Goal: Task Accomplishment & Management: Manage account settings

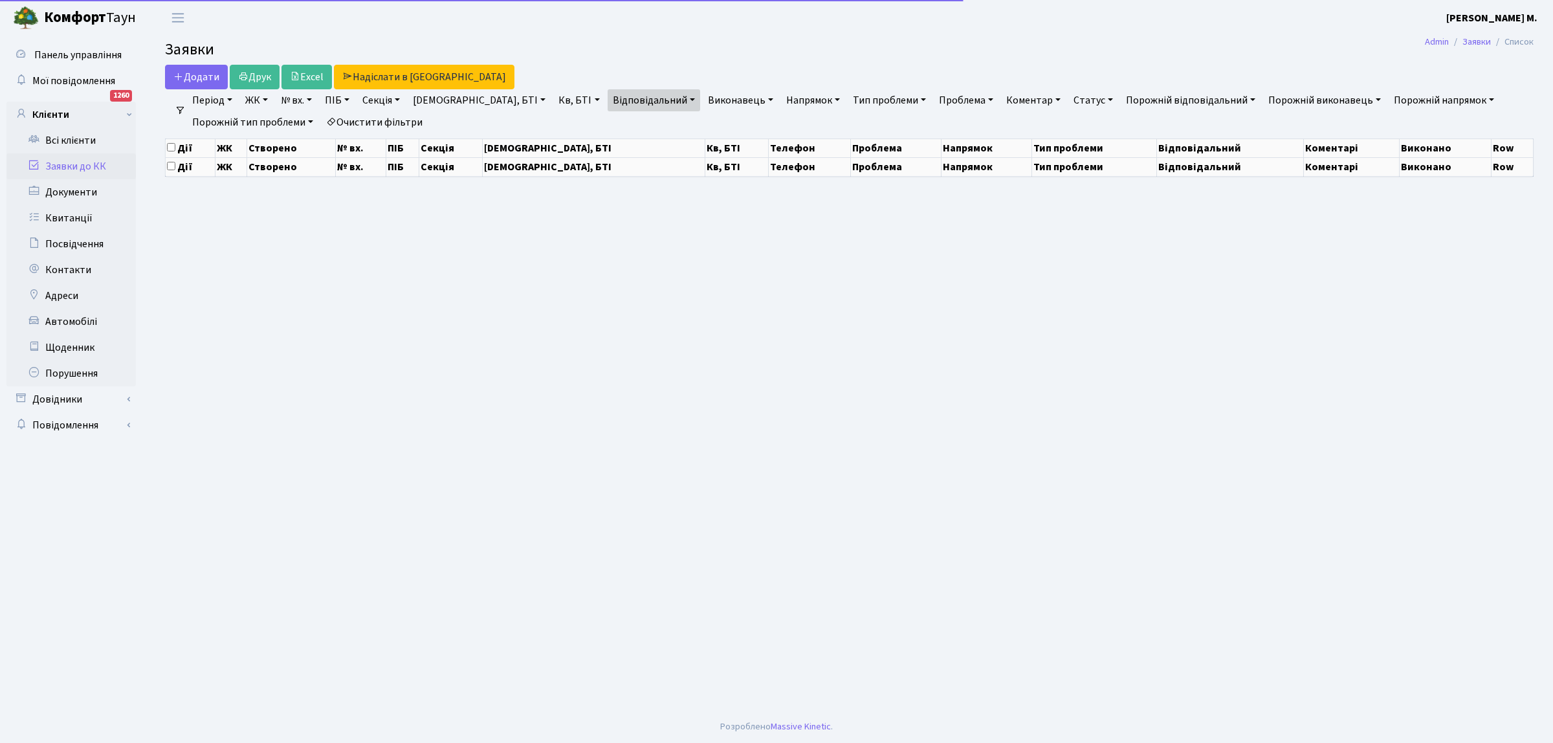
select select "25"
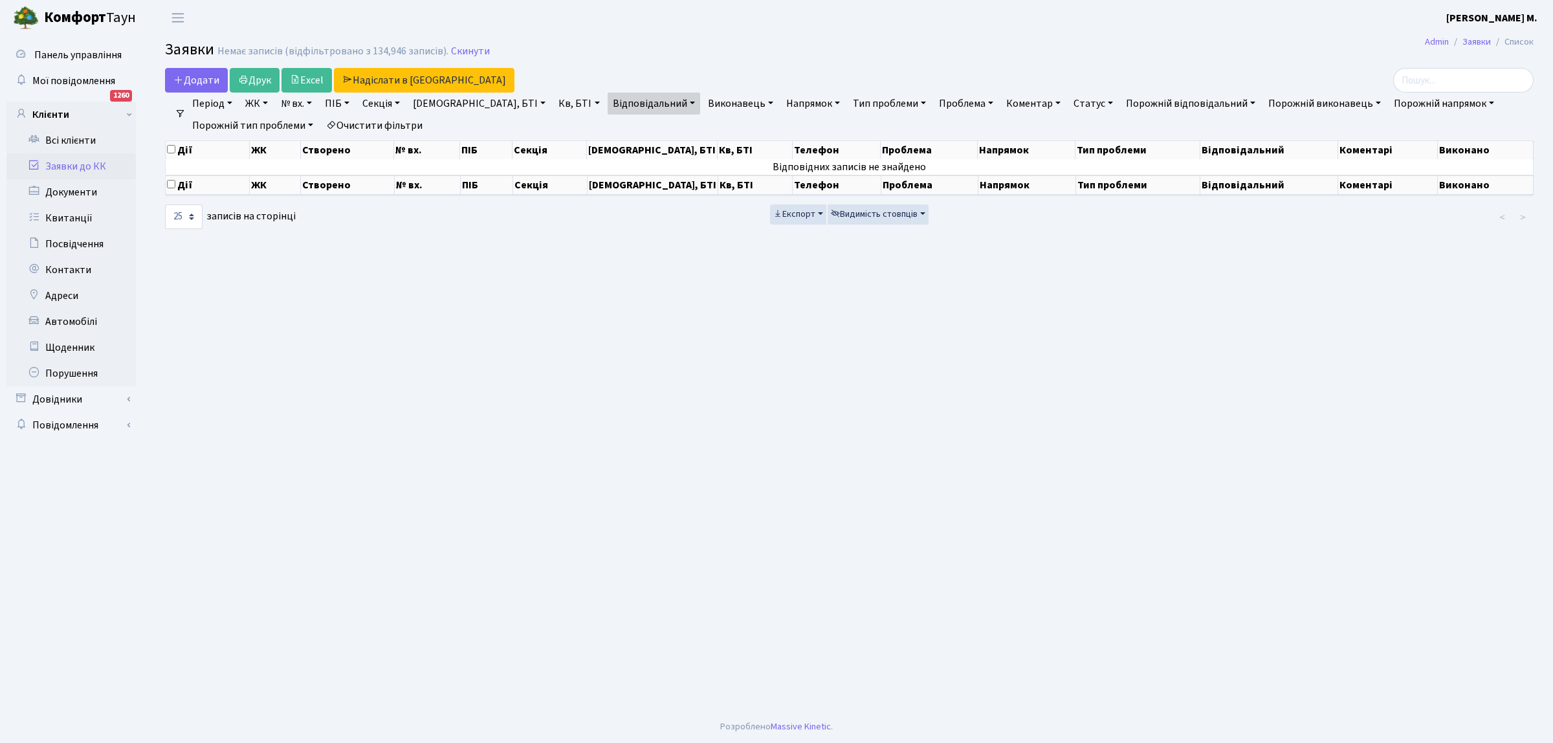
click at [115, 165] on link "Заявки до КК" at bounding box center [70, 166] width 129 height 26
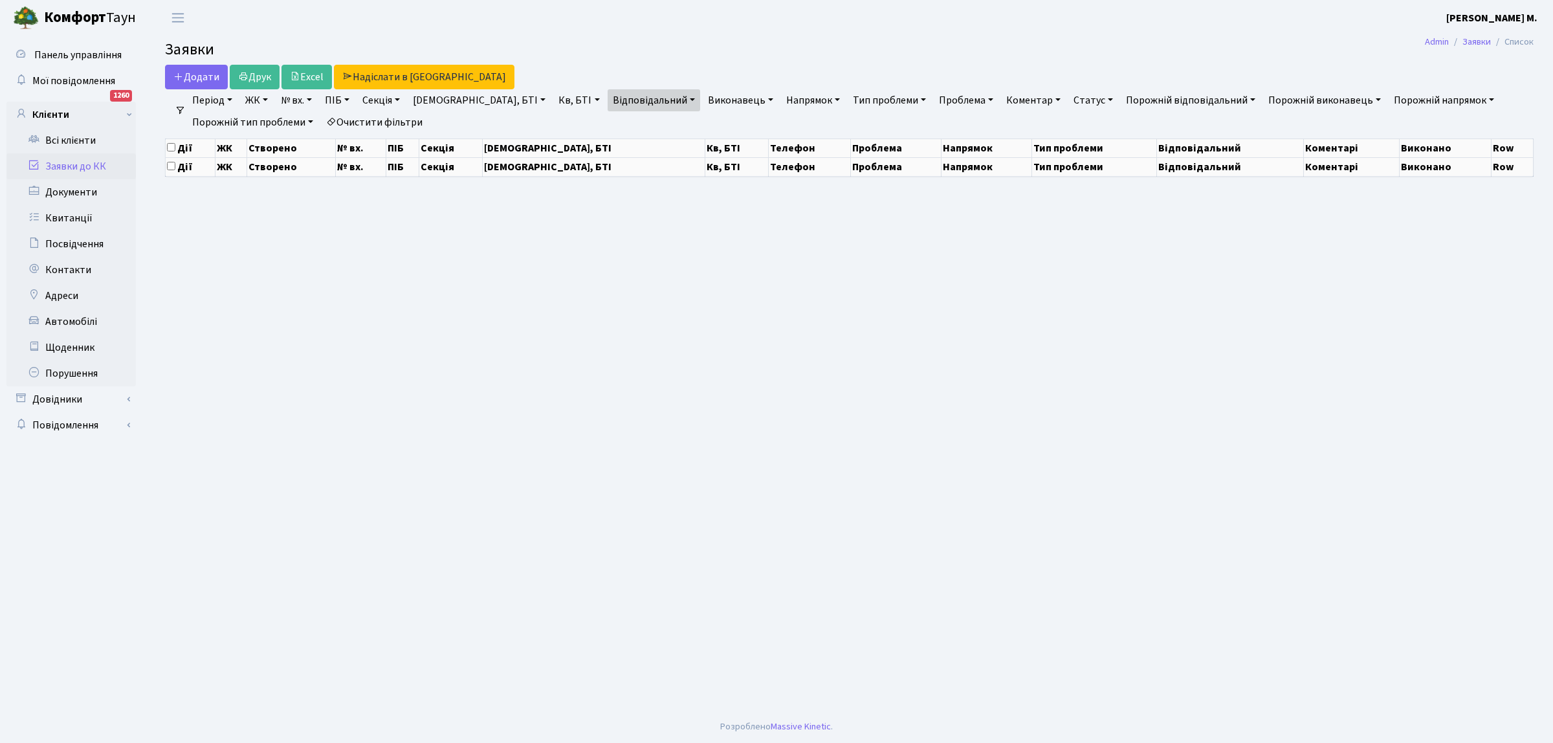
select select "25"
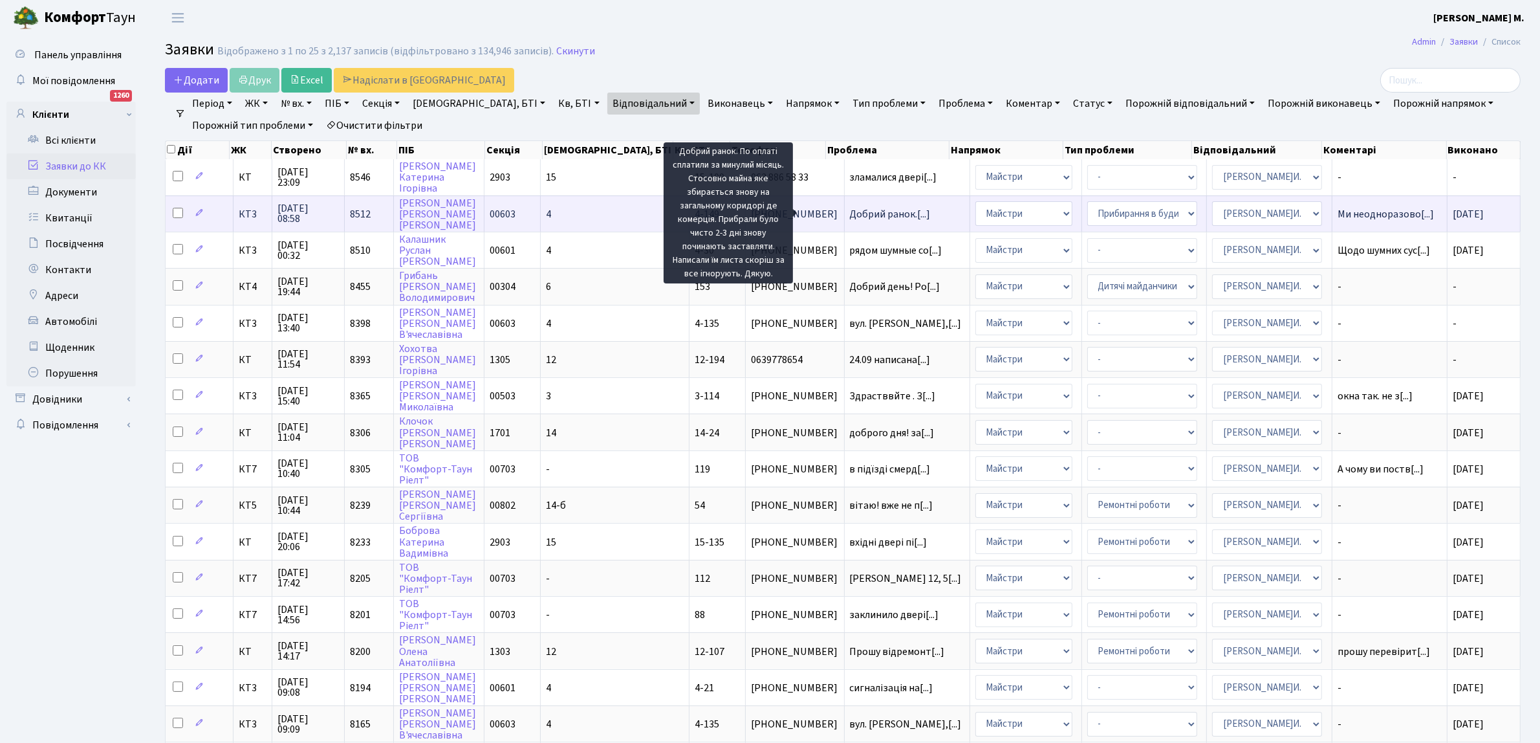
click at [850, 210] on span "Добрий ранок.[...]" at bounding box center [890, 214] width 81 height 14
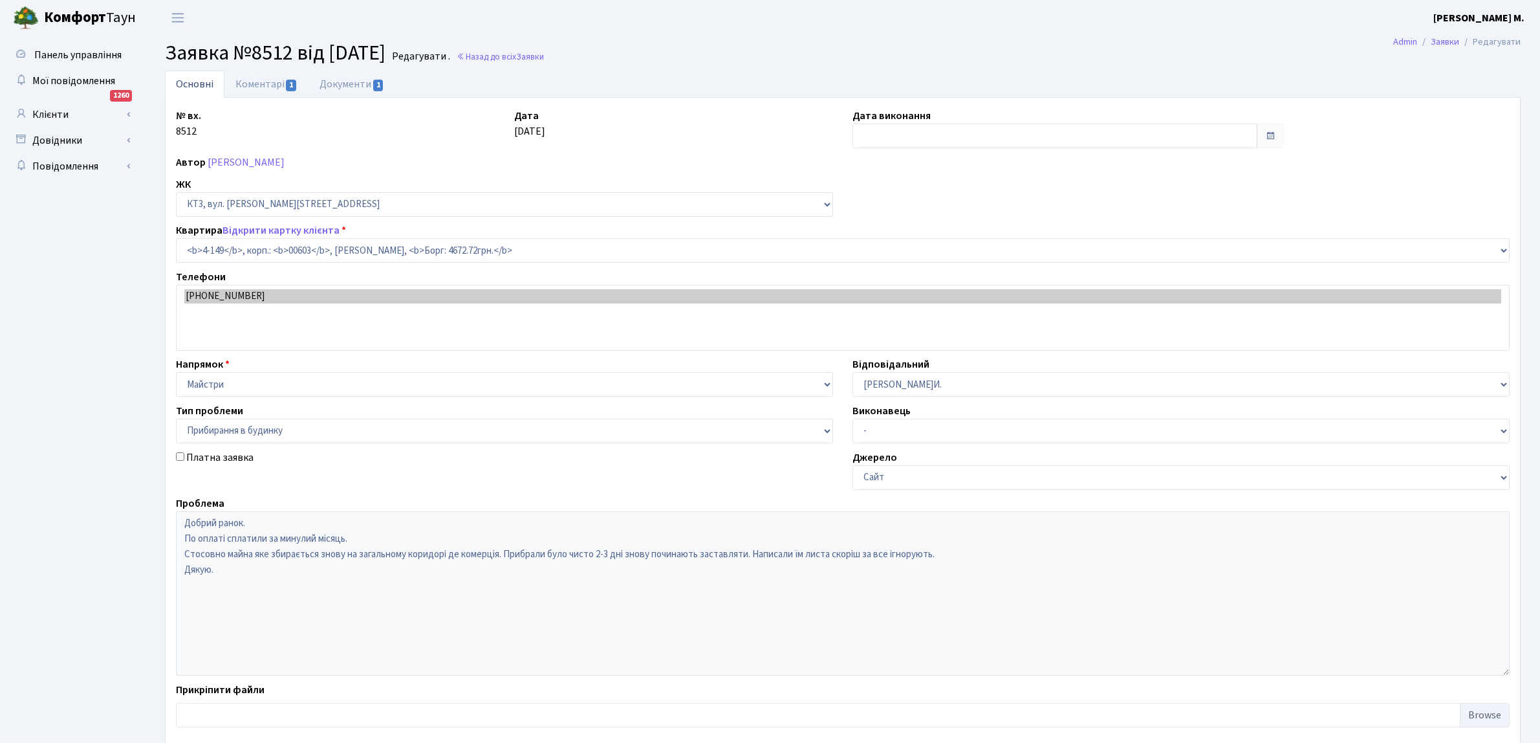
select select "16608"
select select "58"
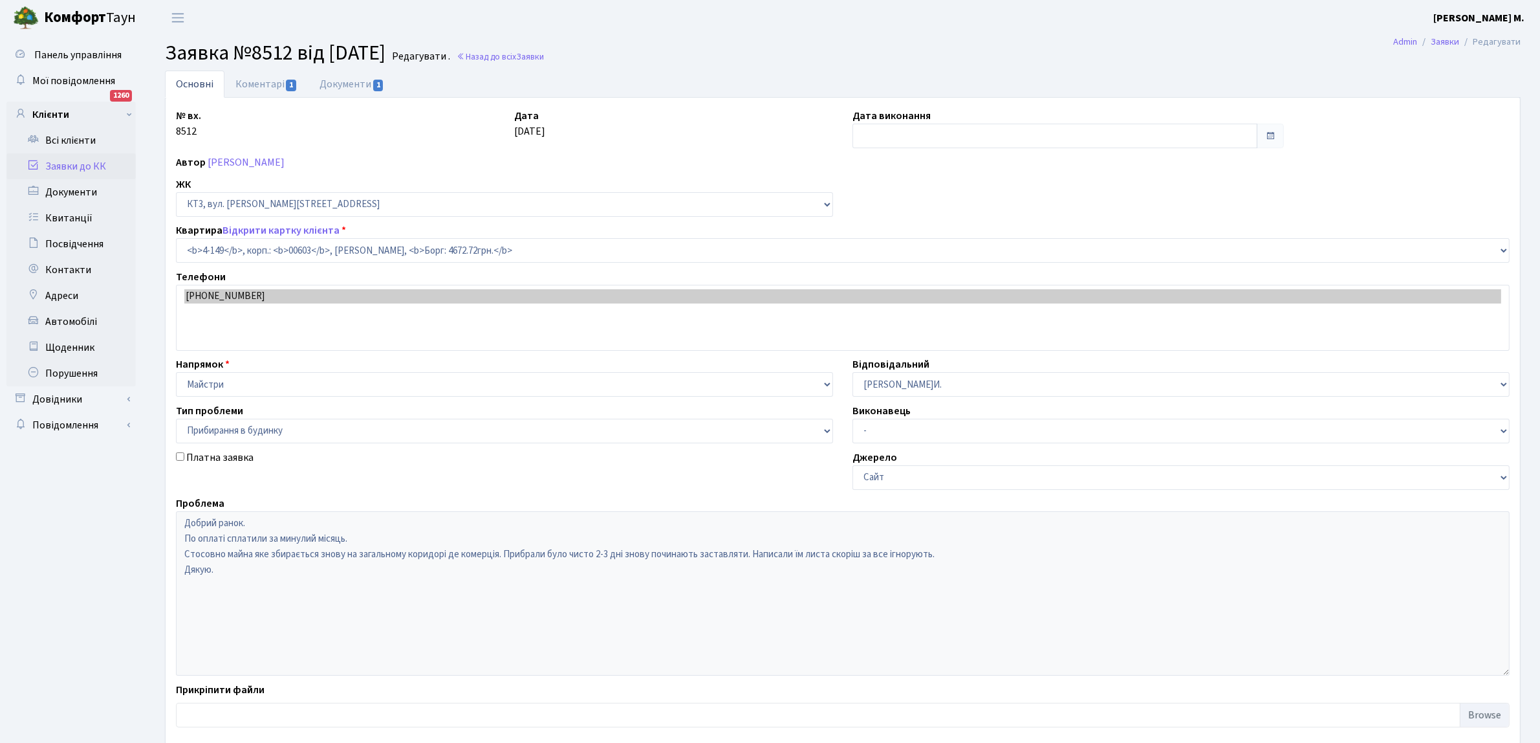
type input "30.09.2025"
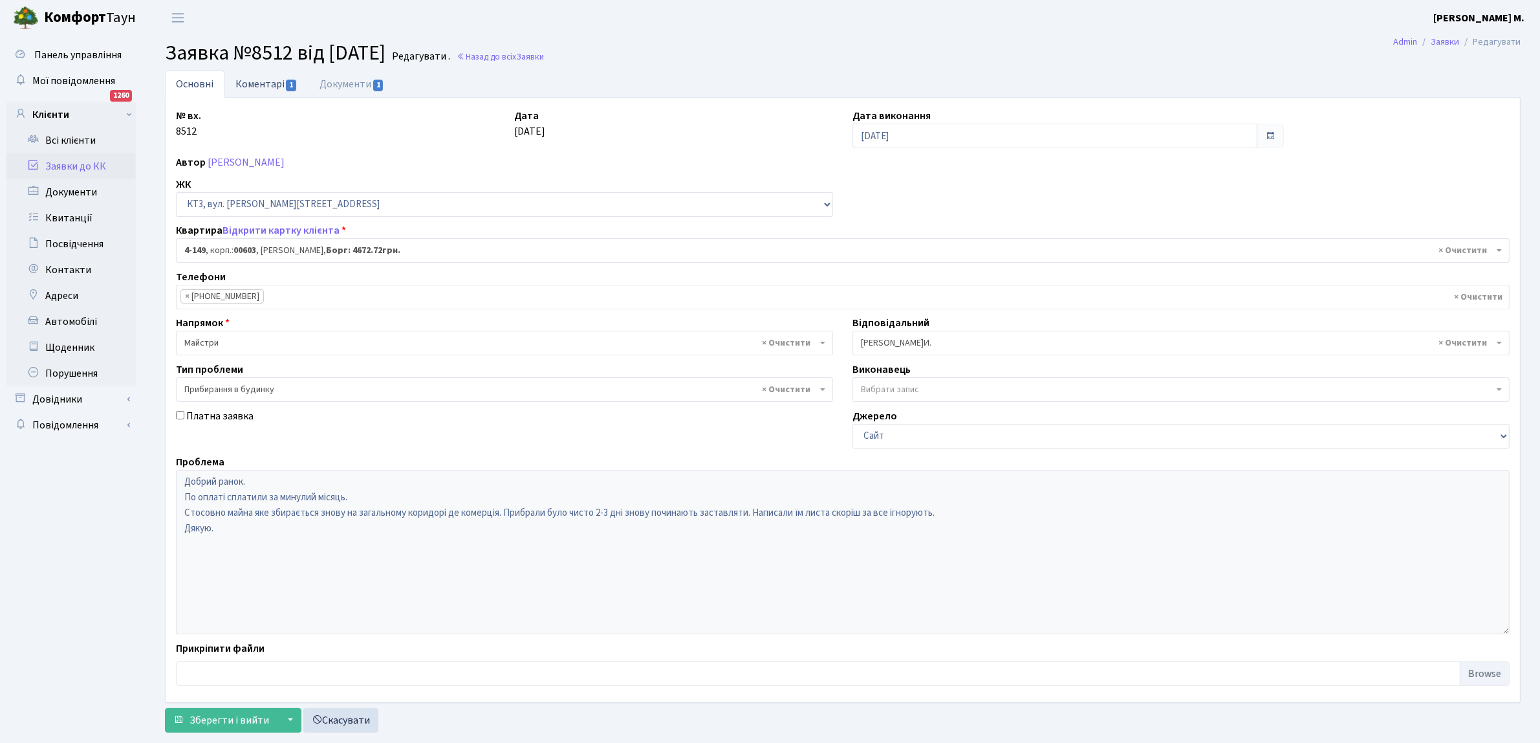
click at [291, 81] on span "1" at bounding box center [291, 86] width 10 height 12
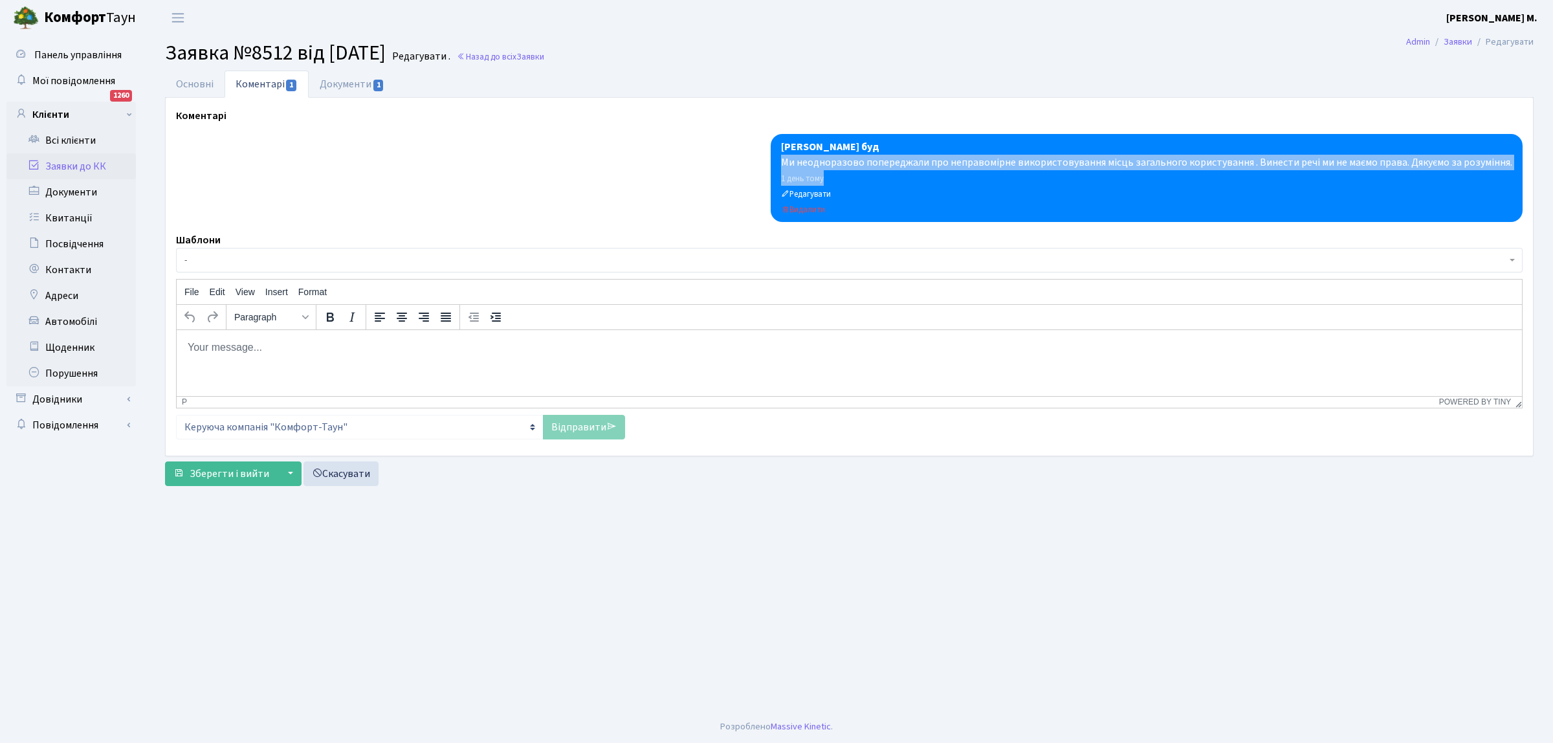
drag, startPoint x: 781, startPoint y: 160, endPoint x: 1234, endPoint y: 173, distance: 453.1
click at [1234, 173] on div "Шурубалко Вадим Майстер буд Ми неодноразово попереджали про неправомірне викори…" at bounding box center [1147, 178] width 752 height 88
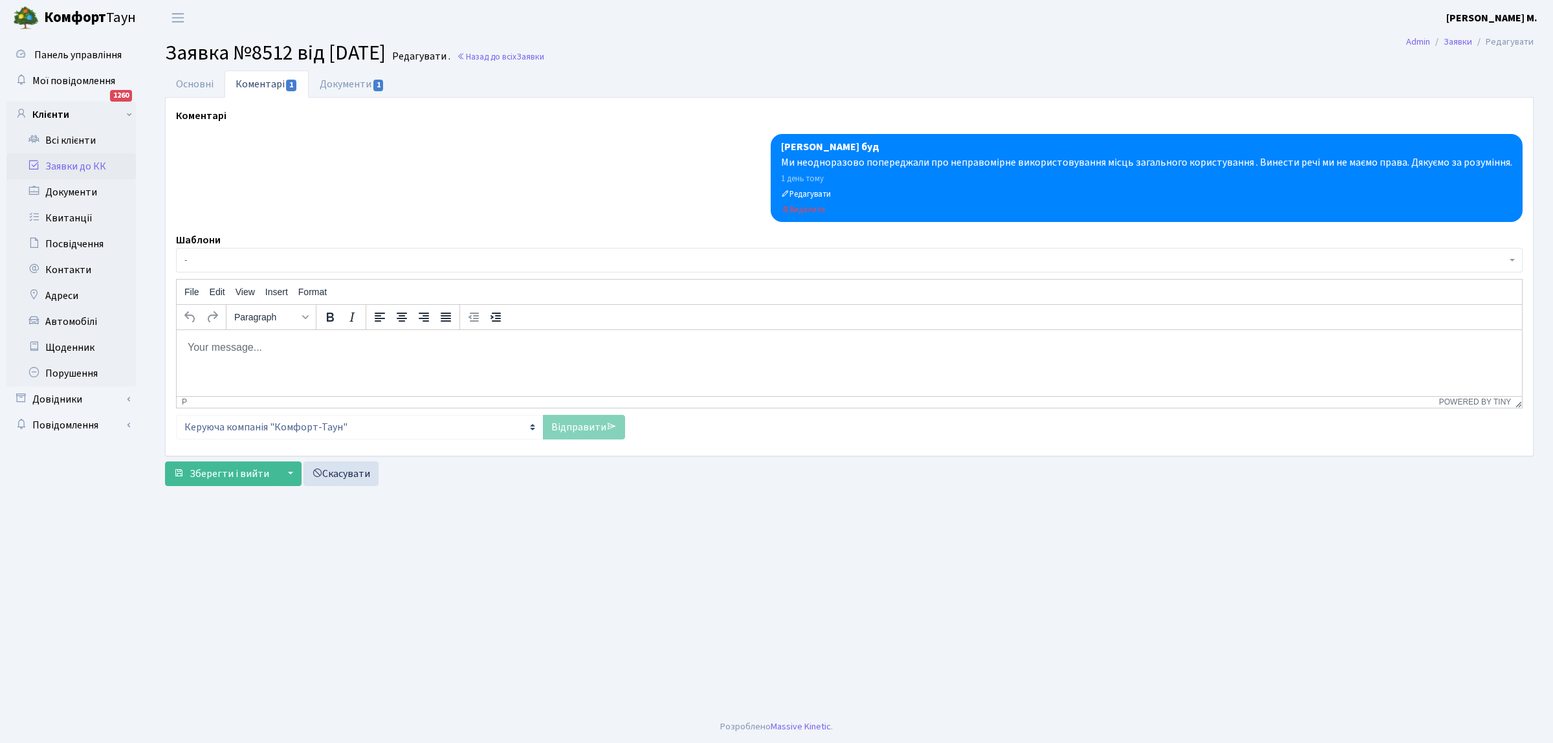
click at [144, 140] on div "Панель управління Мої повідомлення 1260 Клієнти Всі клієнти Заявки до КК" at bounding box center [73, 373] width 146 height 675
click at [508, 56] on link "Назад до всіх Заявки" at bounding box center [500, 56] width 87 height 12
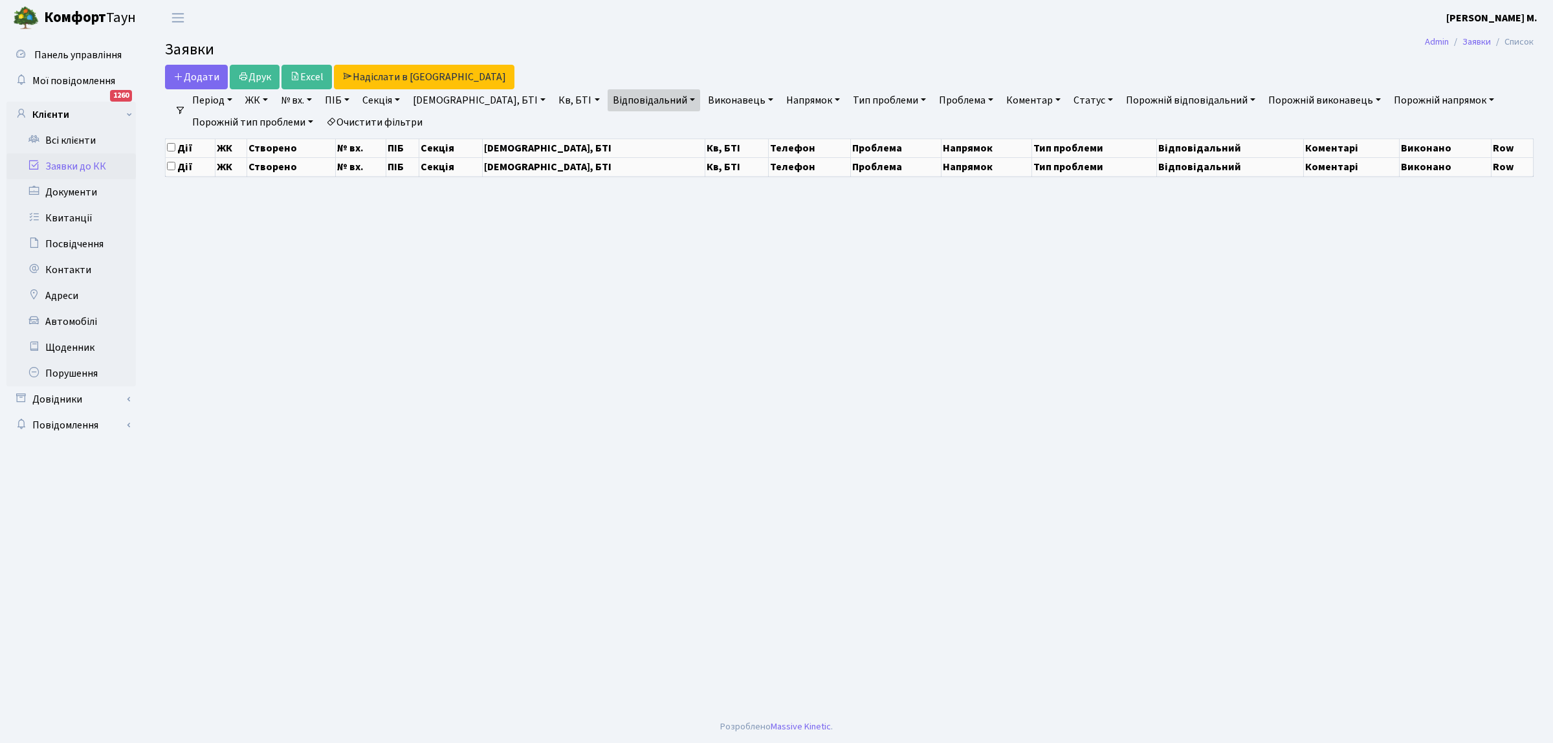
select select "25"
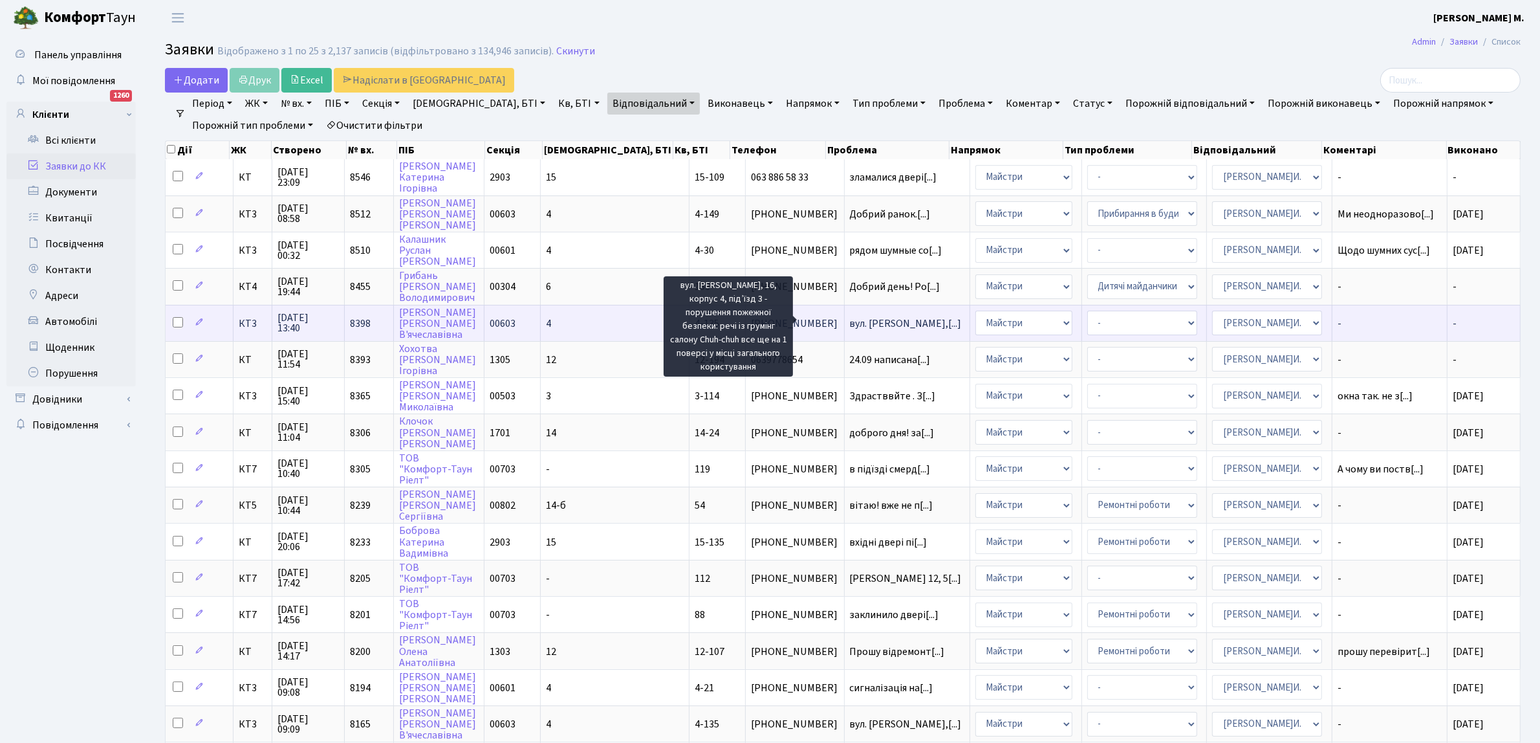
click at [862, 318] on span "вул. Березнева,[...]" at bounding box center [906, 323] width 112 height 14
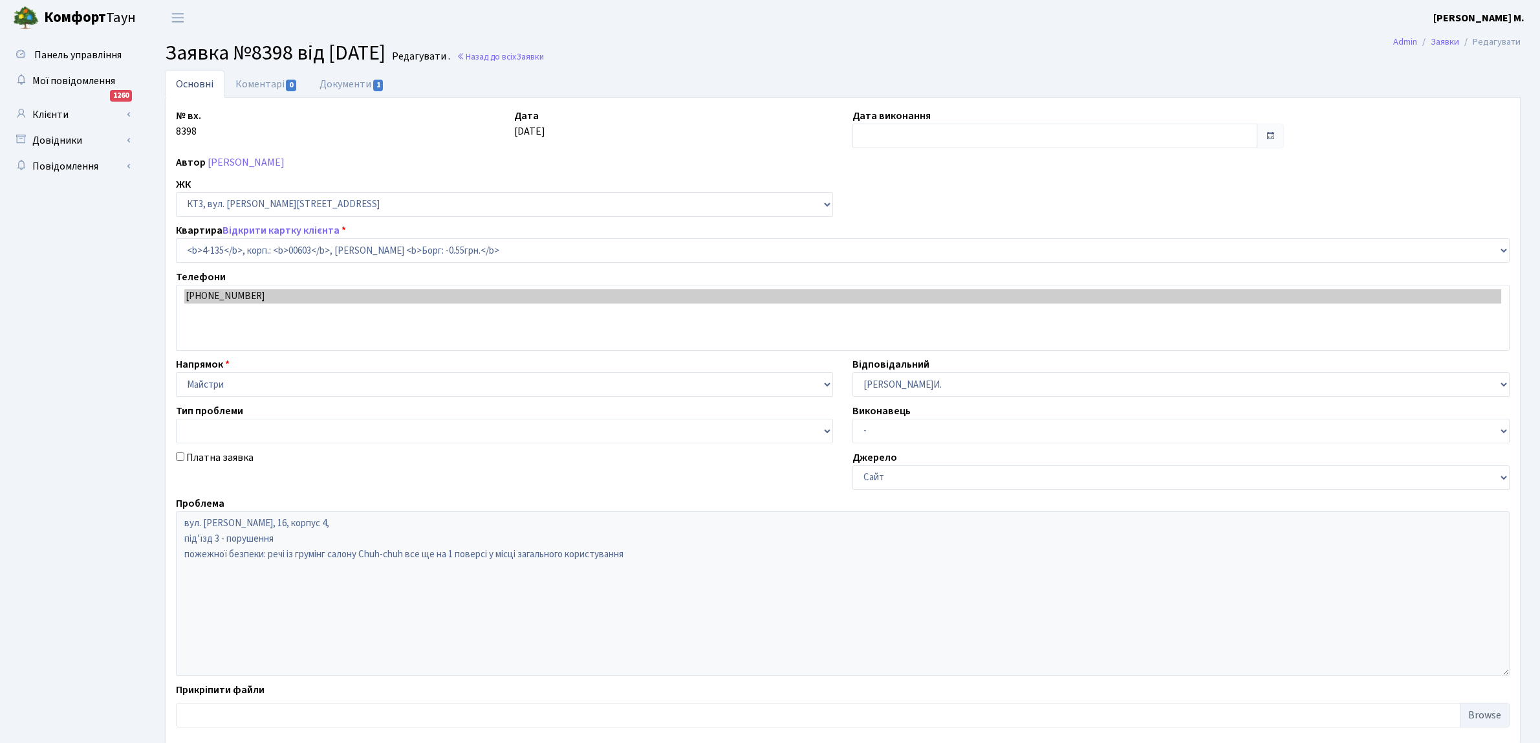
select select "16594"
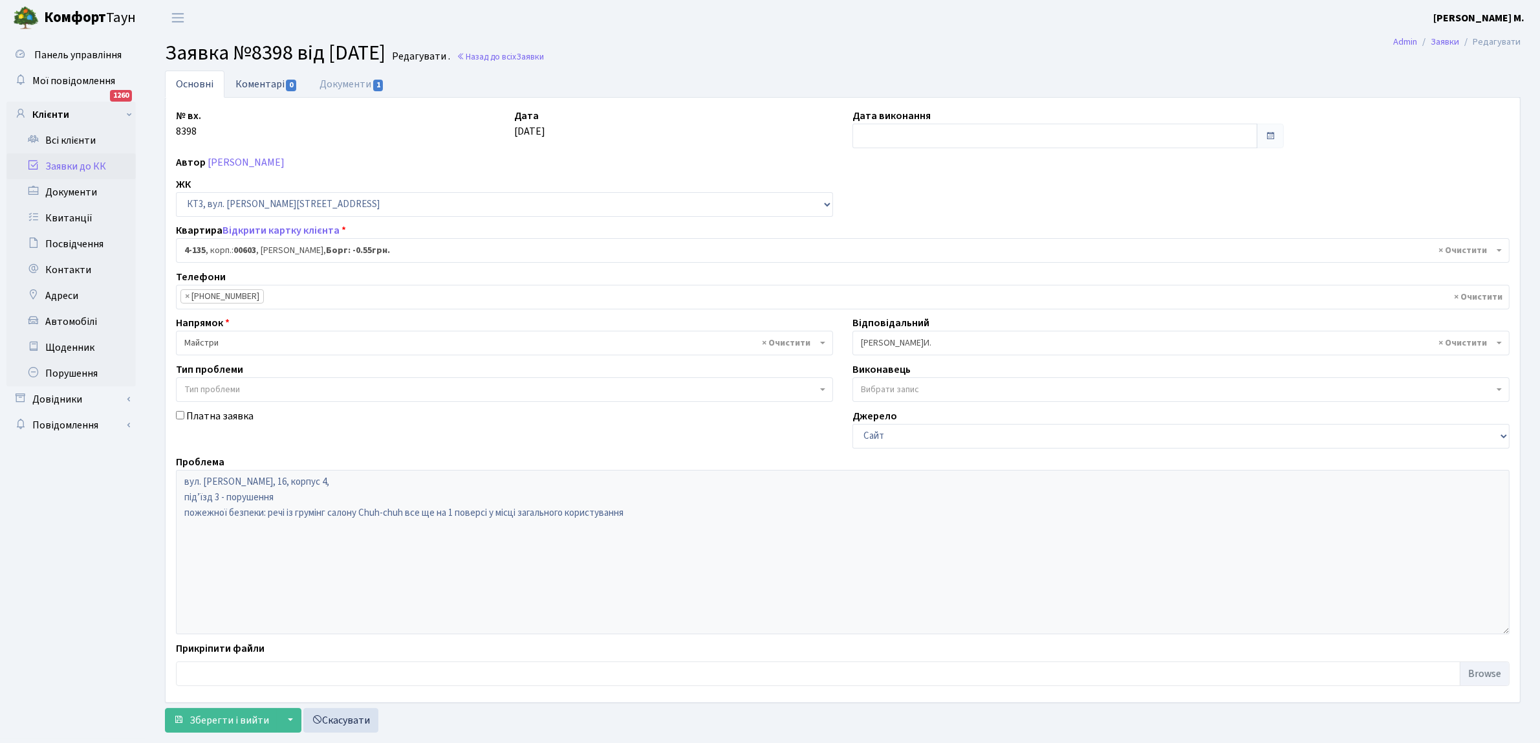
click at [288, 85] on span "0" at bounding box center [291, 86] width 10 height 12
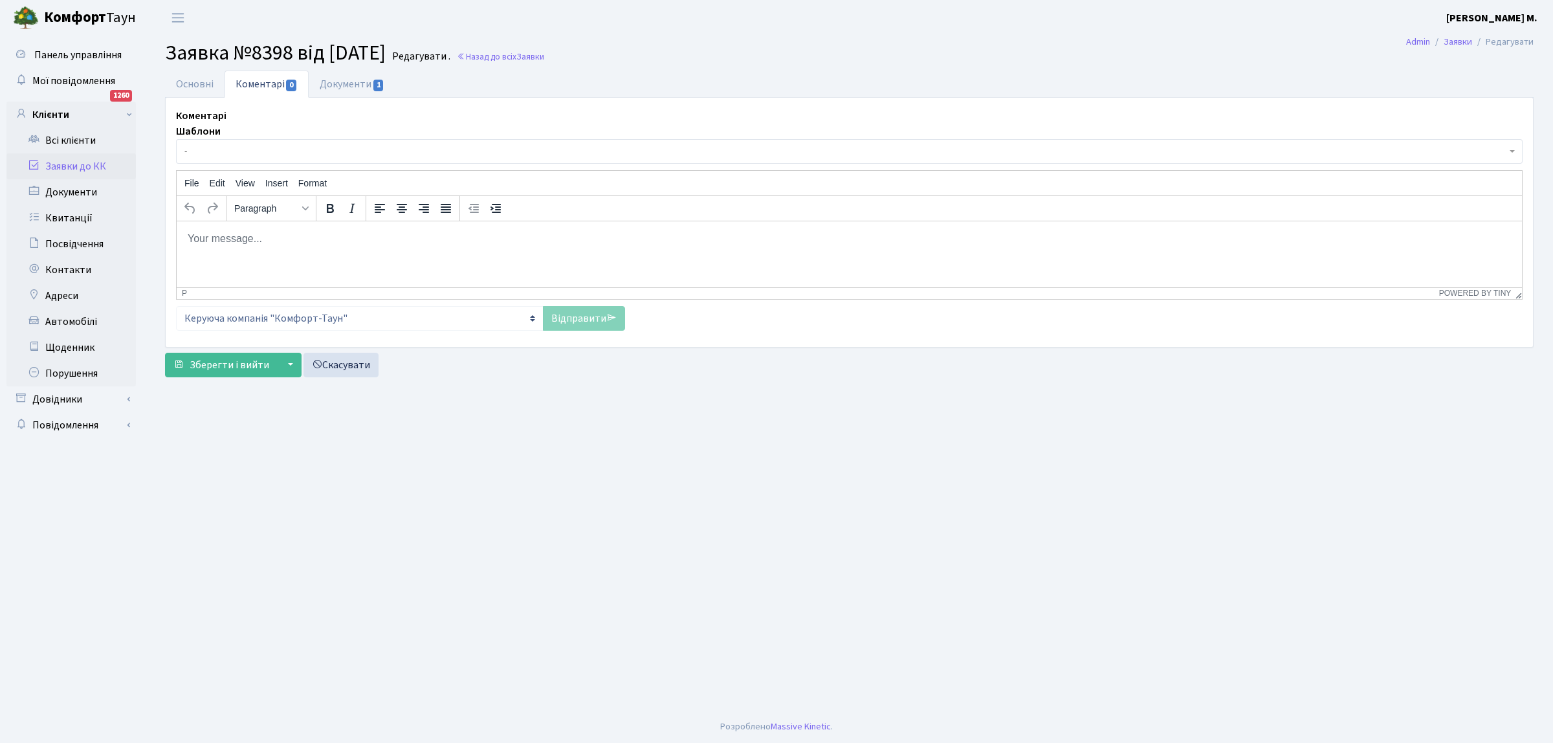
click at [203, 246] on html at bounding box center [849, 238] width 1345 height 35
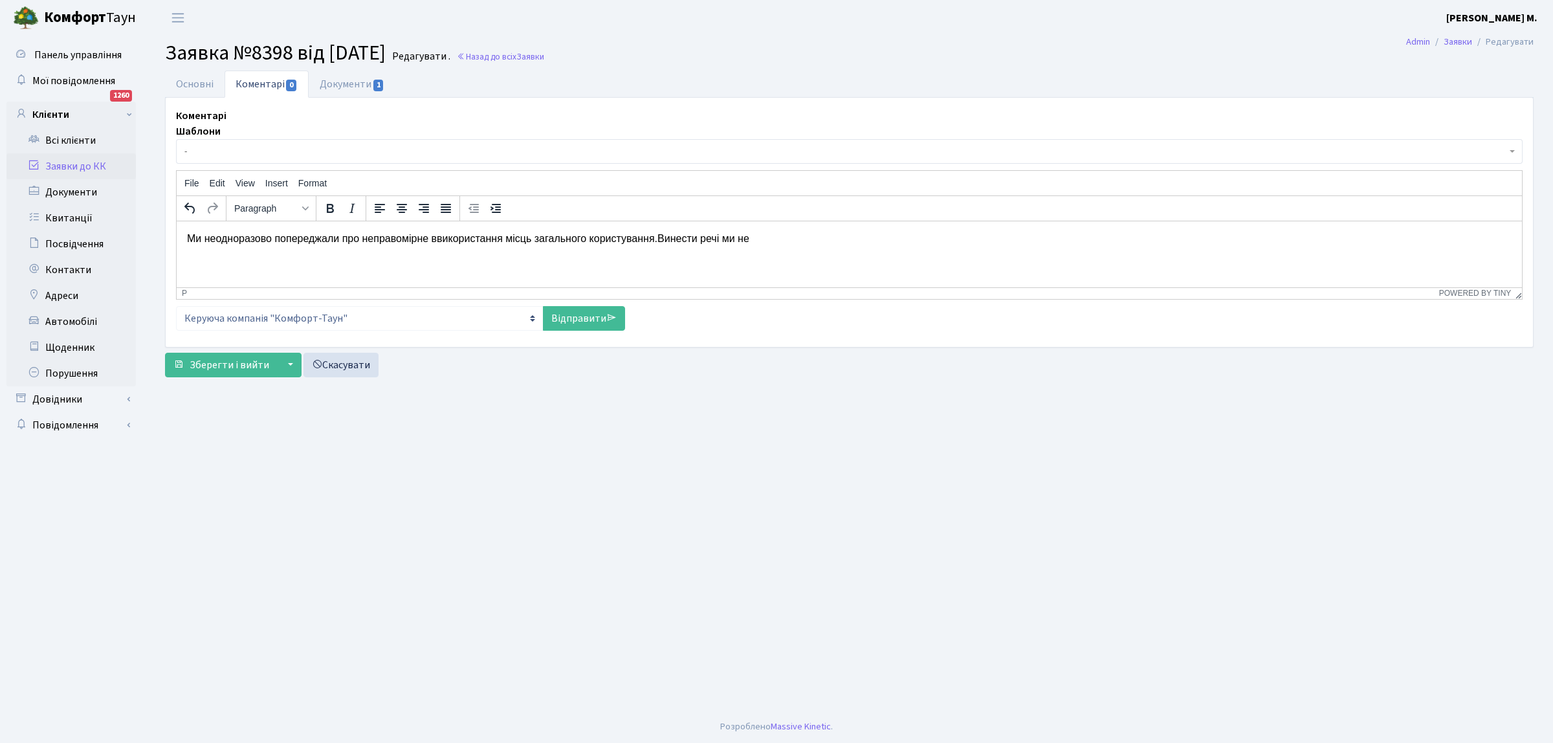
click at [660, 238] on p "Ми неодноразово попереджали про неправомірне ввикористання місць загального кор…" at bounding box center [849, 238] width 1324 height 14
click at [756, 237] on p "Ми неодноразово попереджали про неправомірне ввикористання місць загального кор…" at bounding box center [849, 238] width 1324 height 14
click at [582, 319] on link "Відправити" at bounding box center [584, 318] width 82 height 25
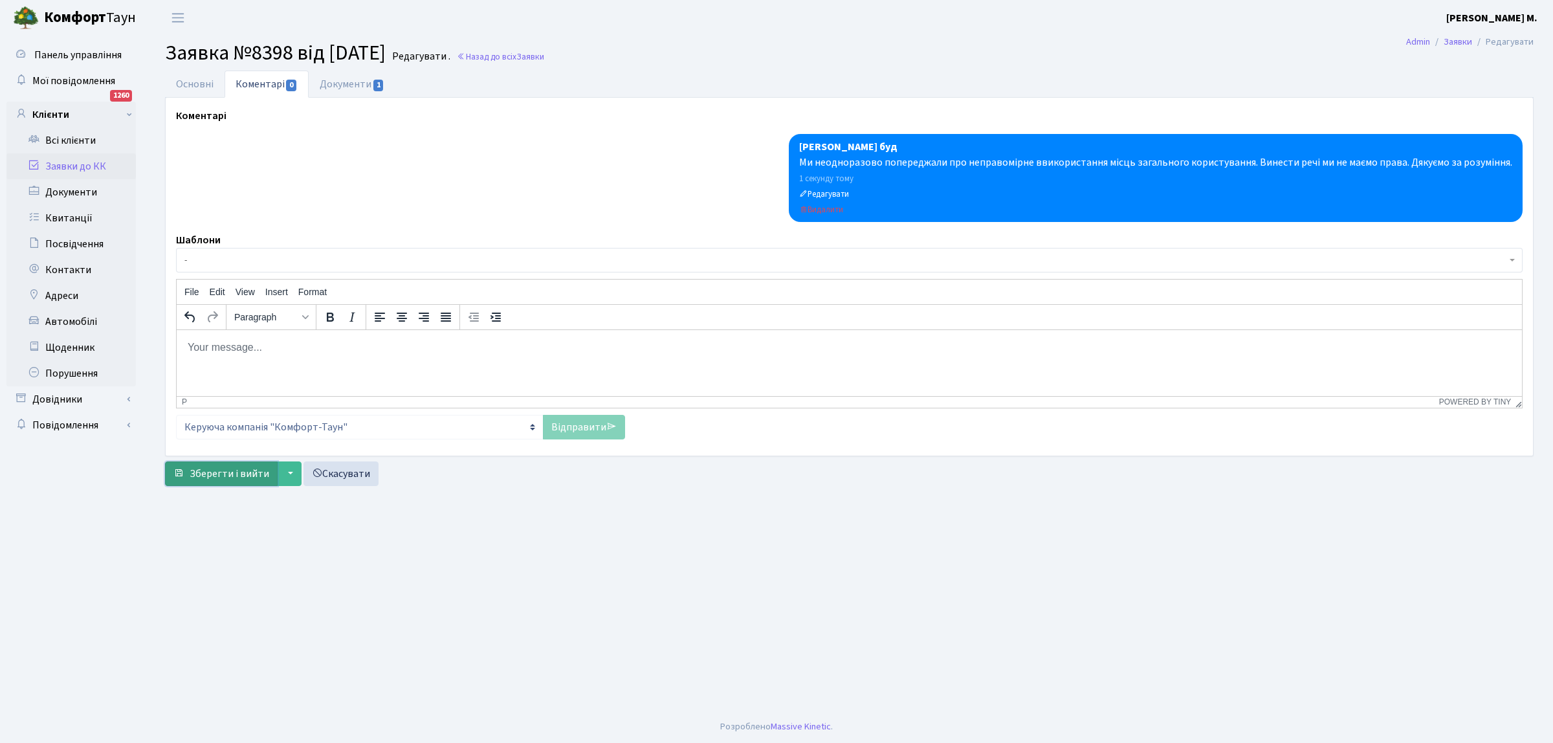
click at [209, 474] on span "Зберегти і вийти" at bounding box center [230, 473] width 80 height 14
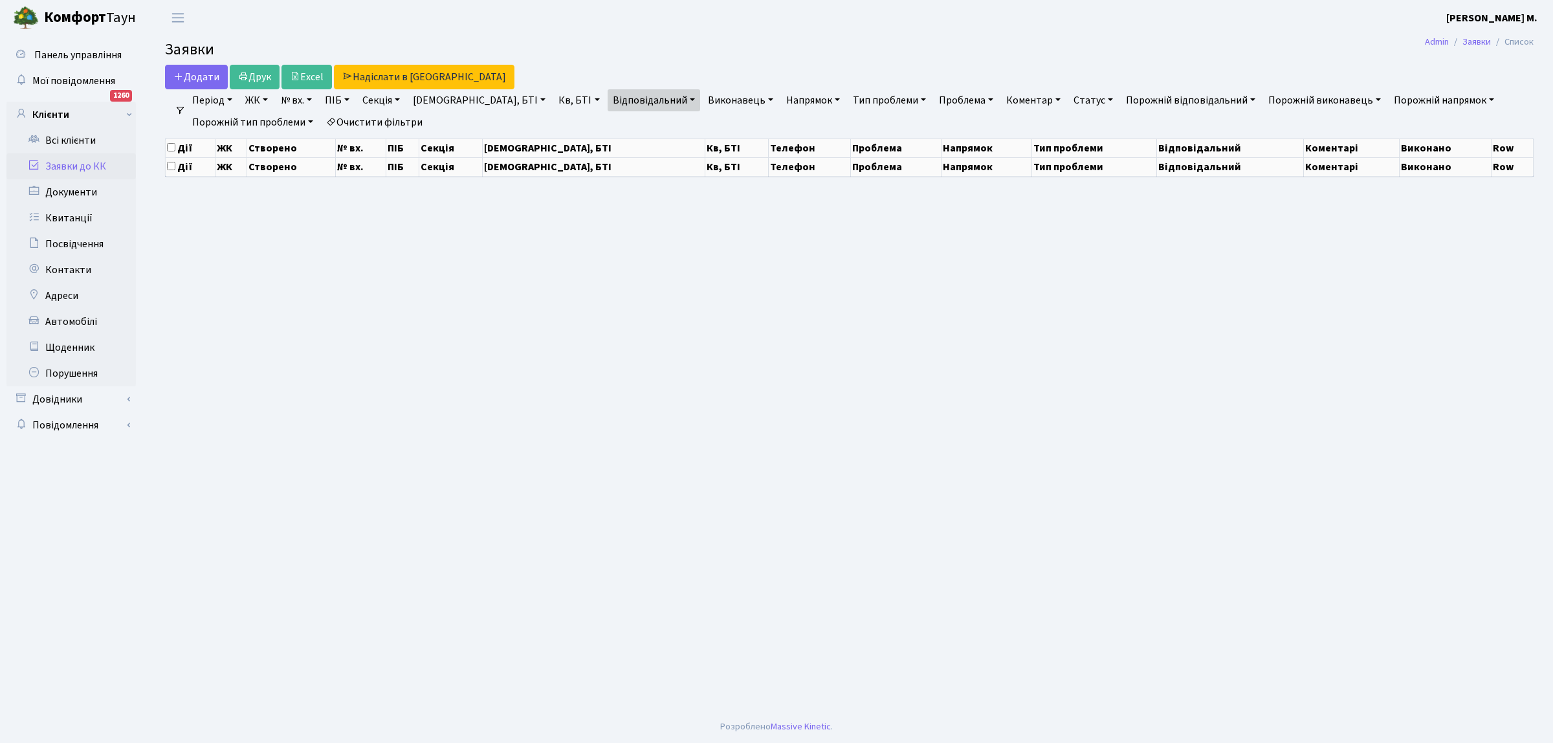
select select "25"
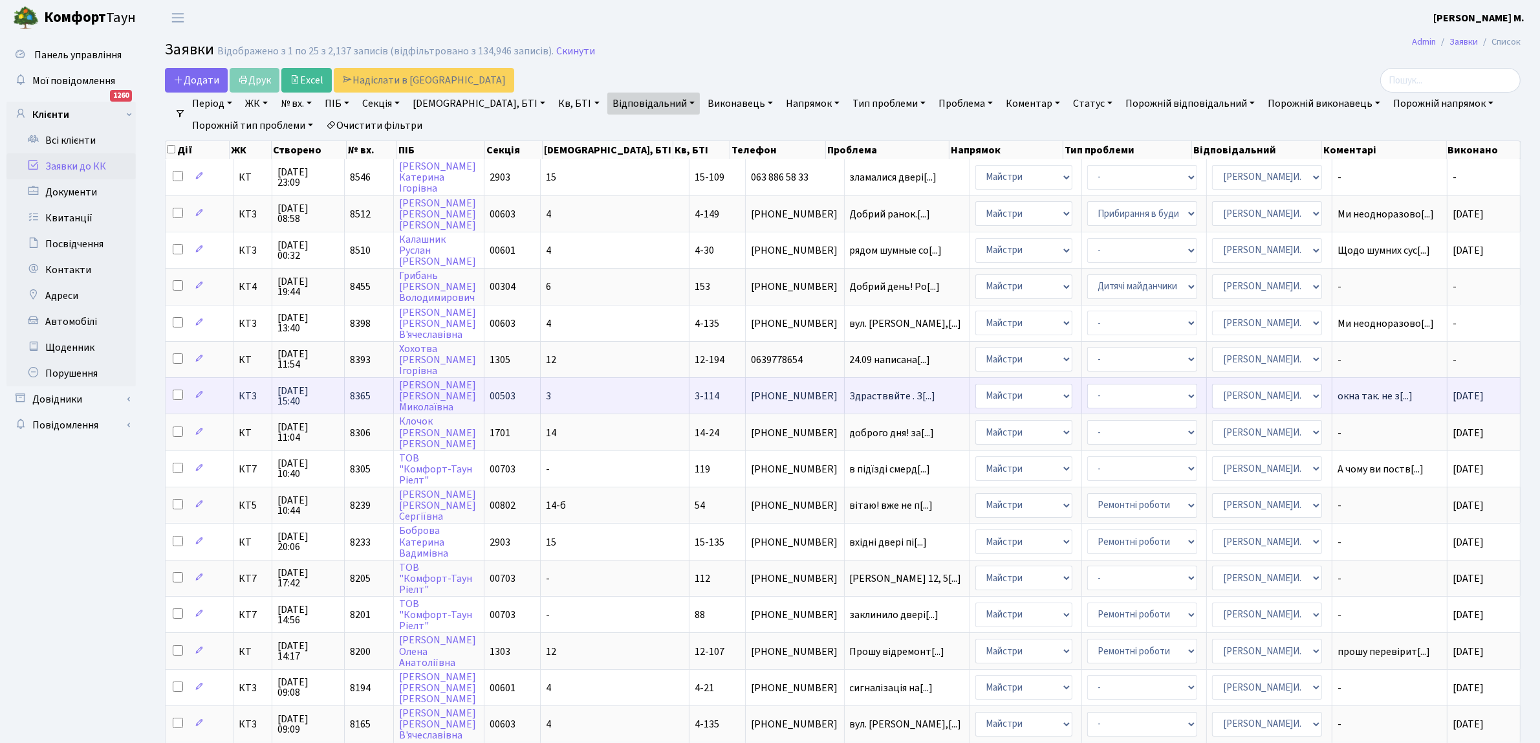
scroll to position [81, 0]
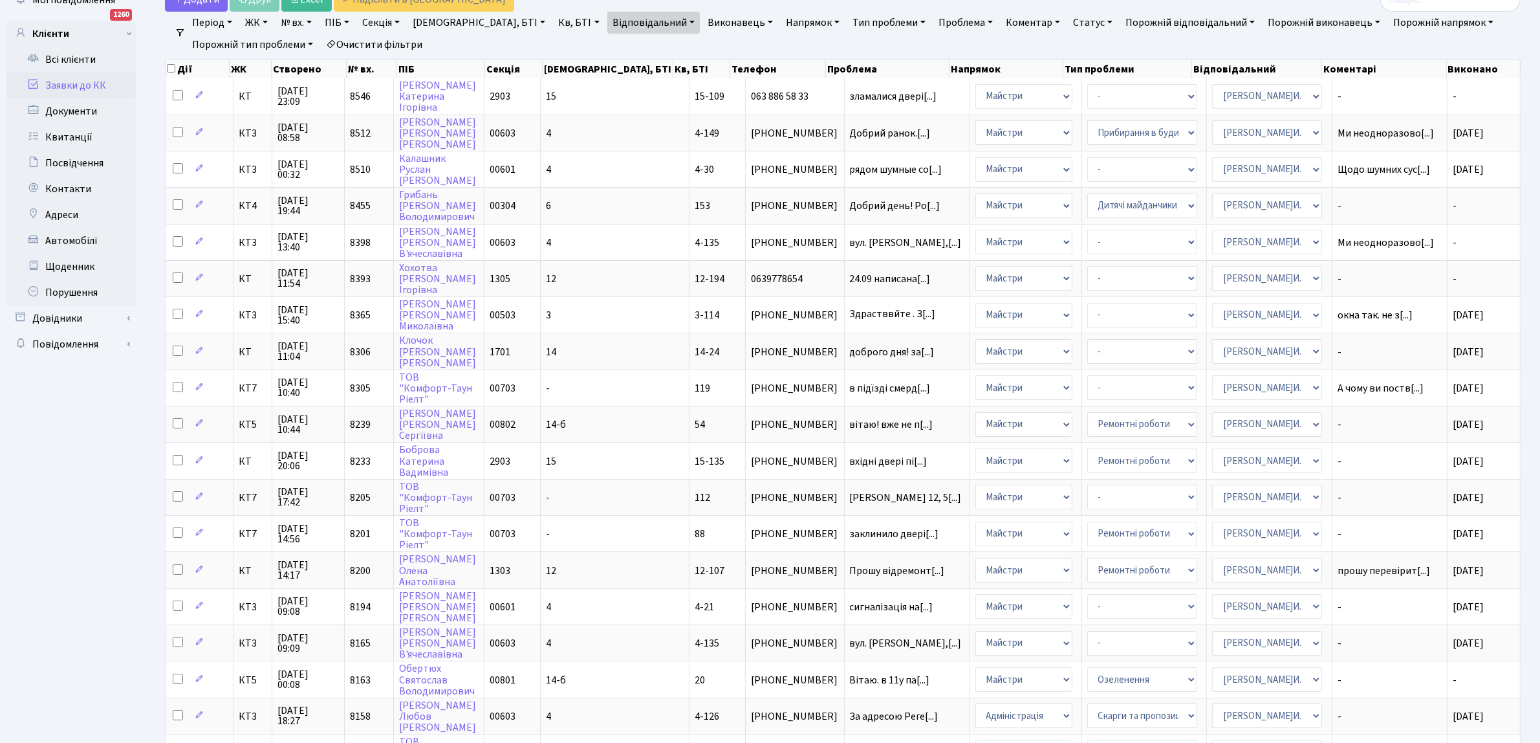
click at [610, 18] on link "Відповідальний" at bounding box center [653, 23] width 93 height 22
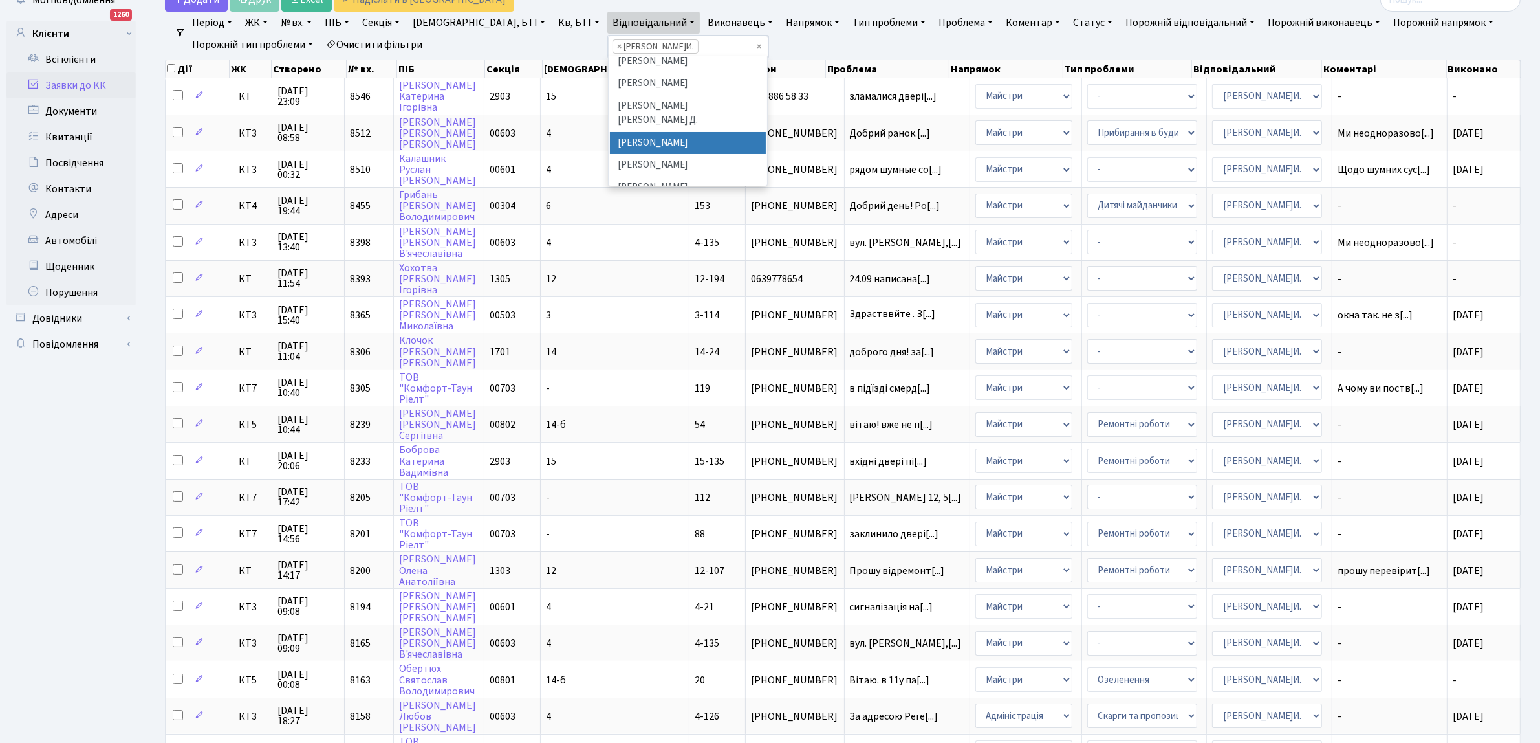
scroll to position [342, 0]
click at [610, 153] on li "[PERSON_NAME]" at bounding box center [688, 164] width 157 height 23
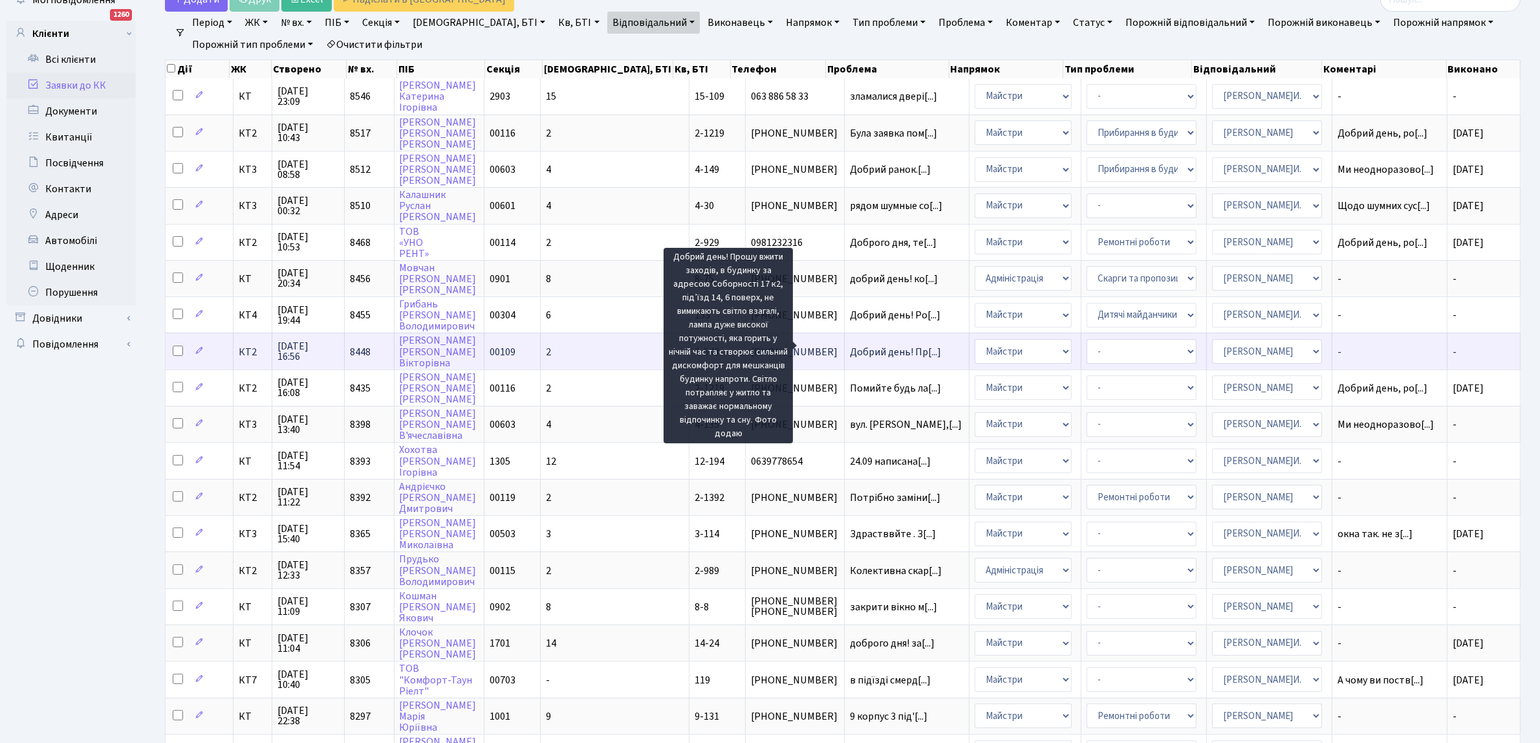
click at [852, 345] on span "Добрий день! Пр[...]" at bounding box center [895, 352] width 91 height 14
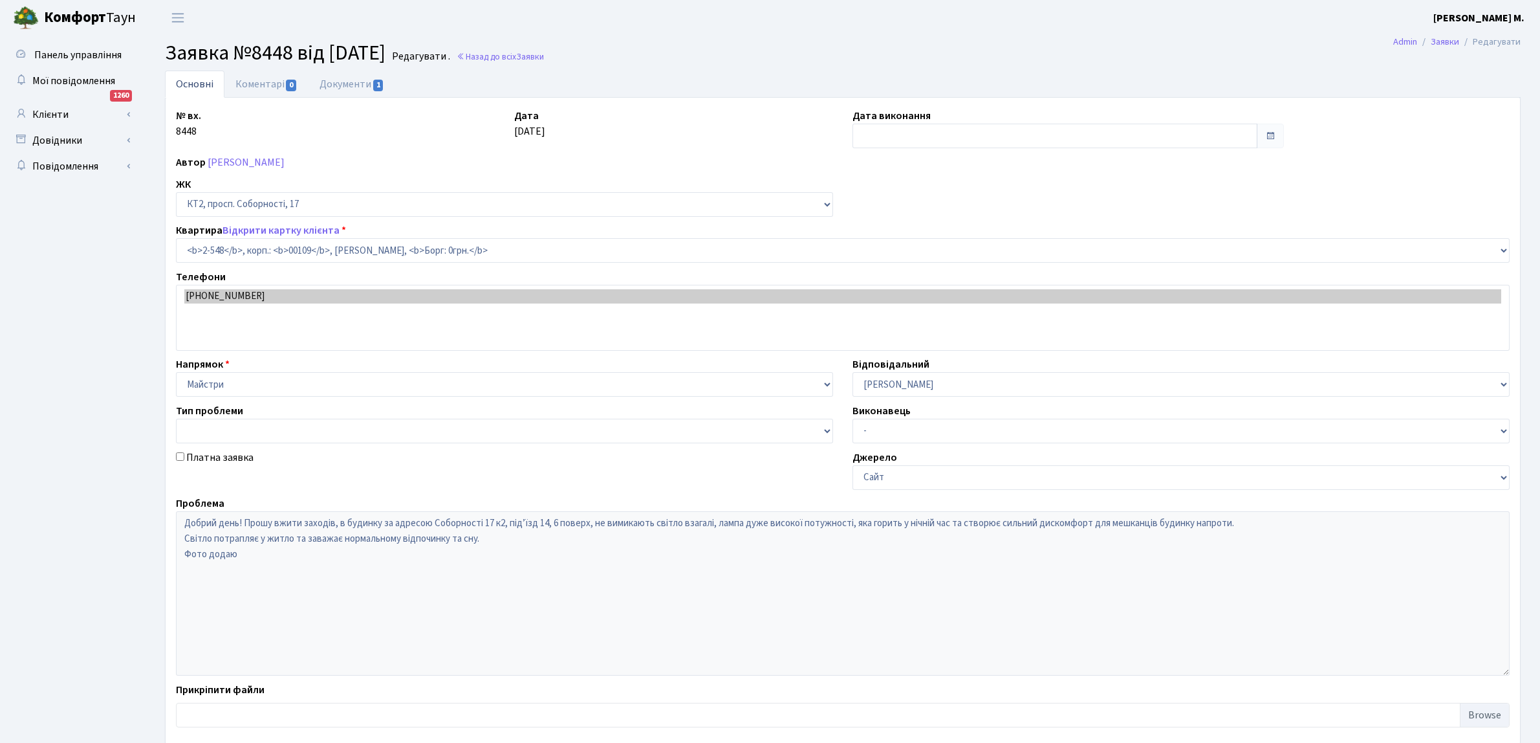
select select "15598"
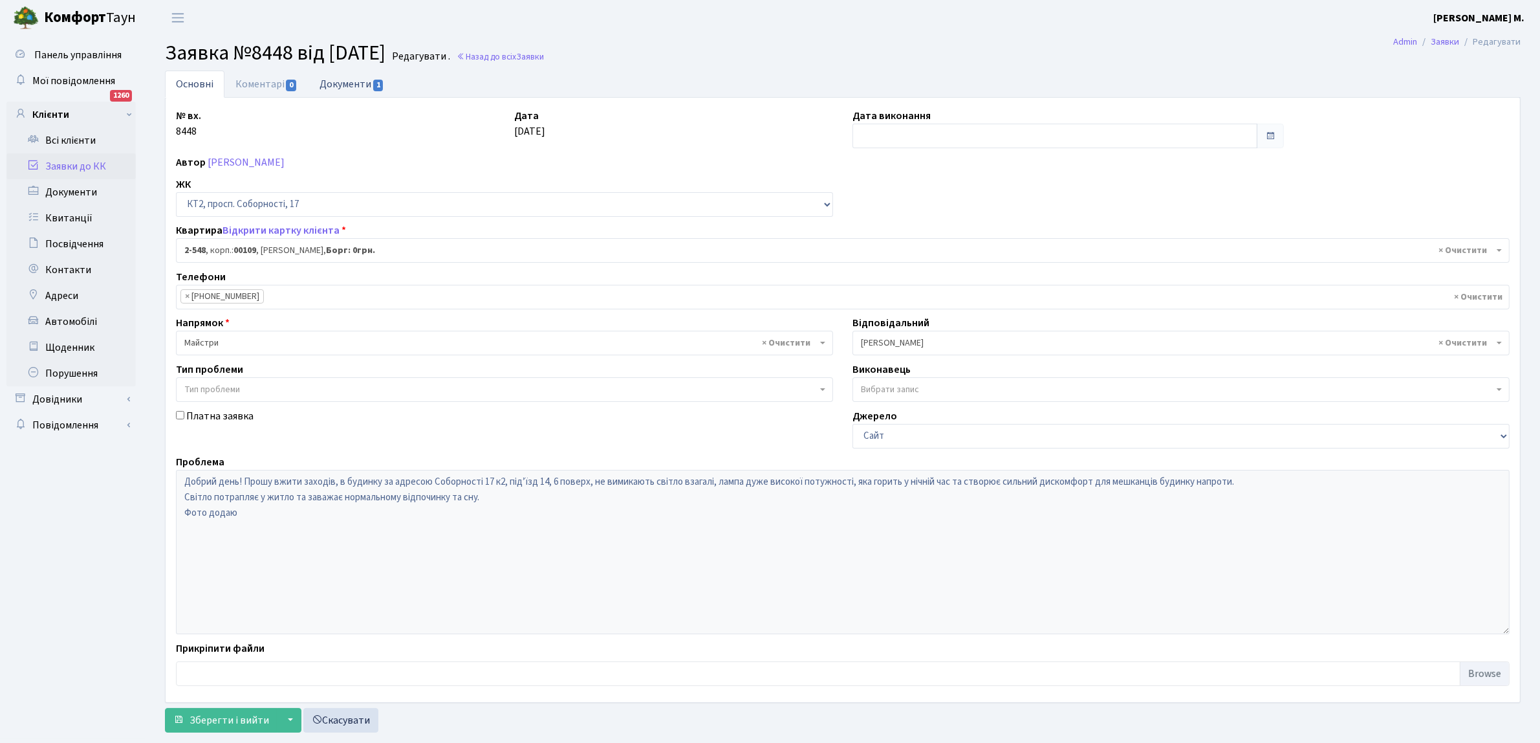
click at [367, 83] on link "Документи 1" at bounding box center [352, 84] width 87 height 27
select select "25"
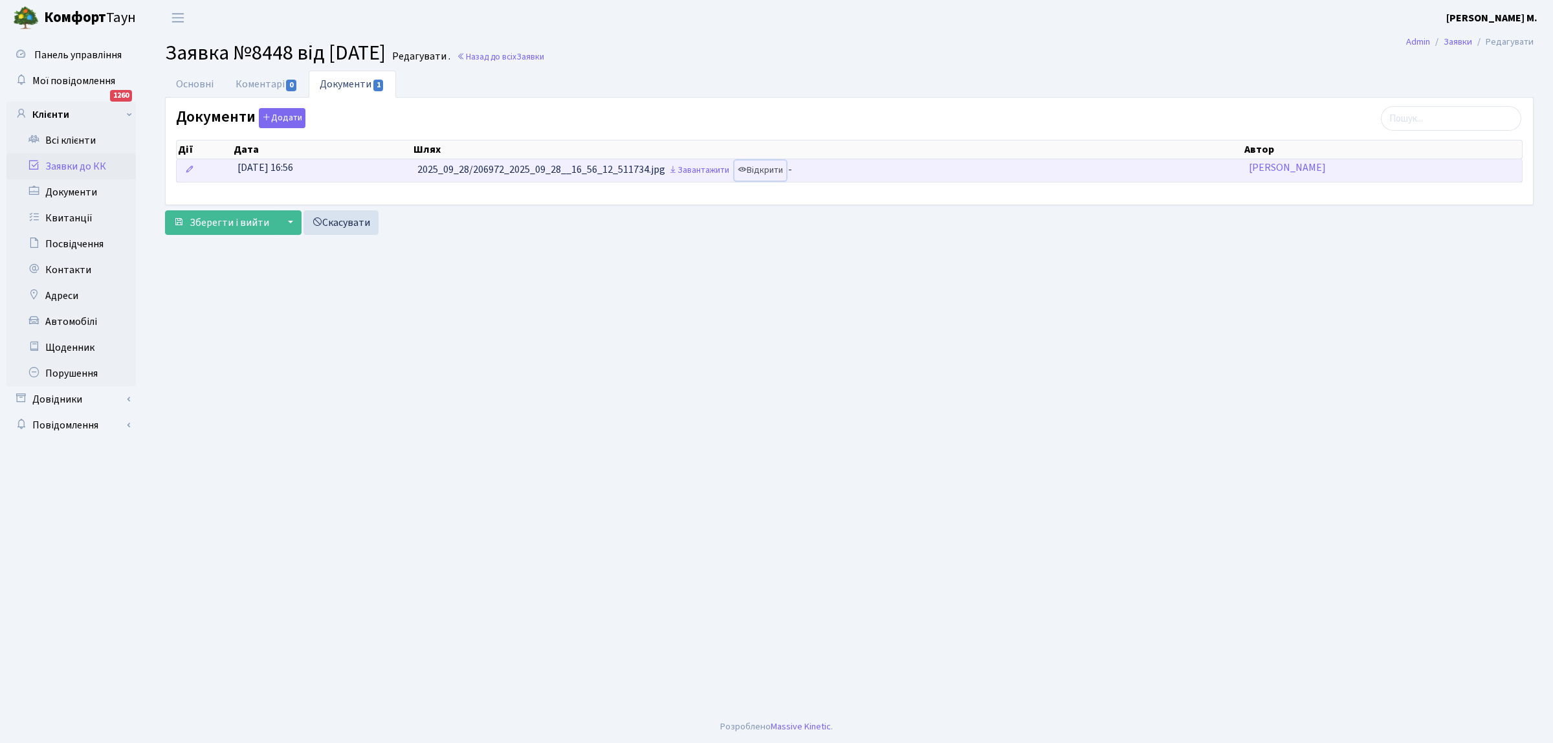
click at [752, 169] on link "Відкрити" at bounding box center [760, 170] width 52 height 20
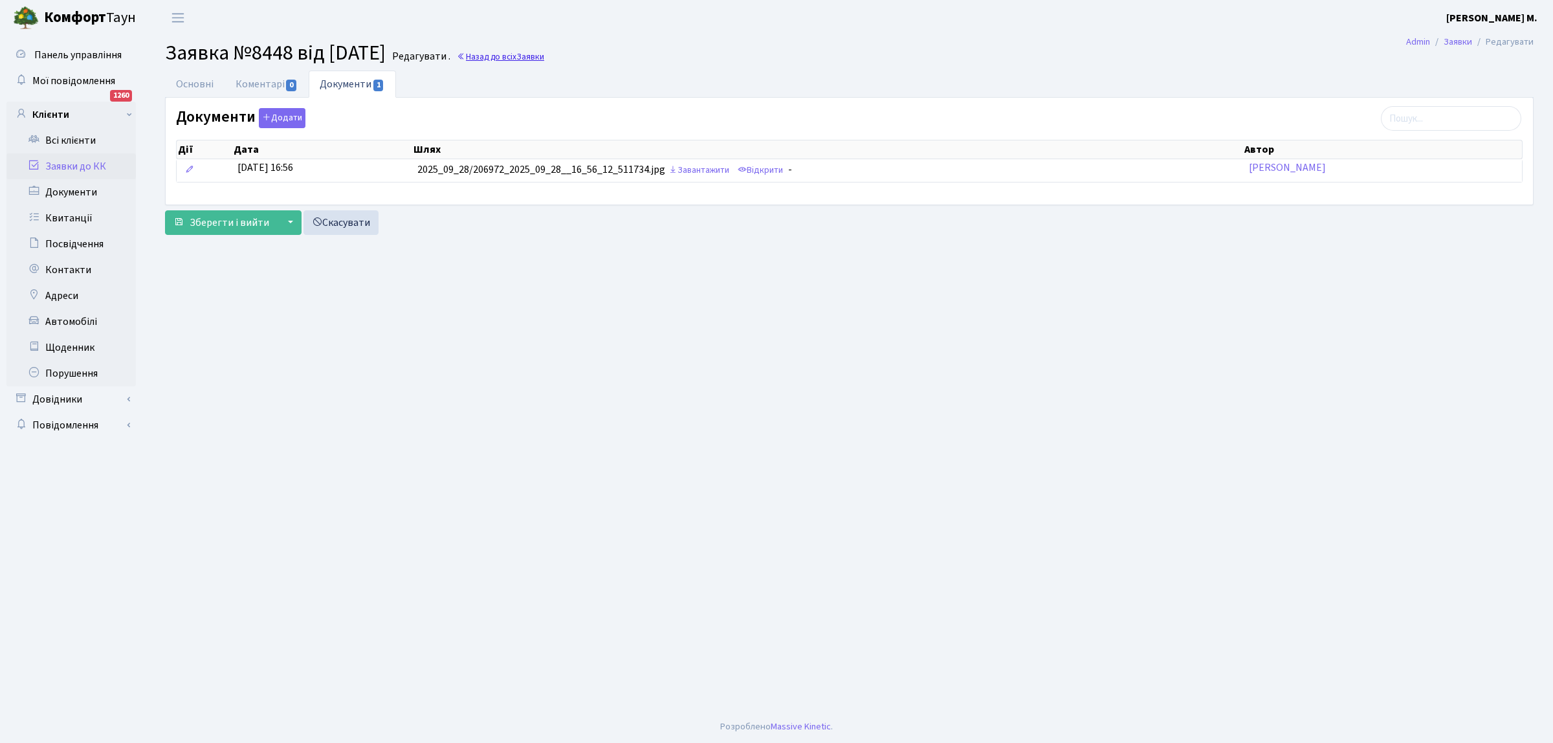
click at [544, 55] on link "Назад до всіх Заявки" at bounding box center [500, 56] width 87 height 12
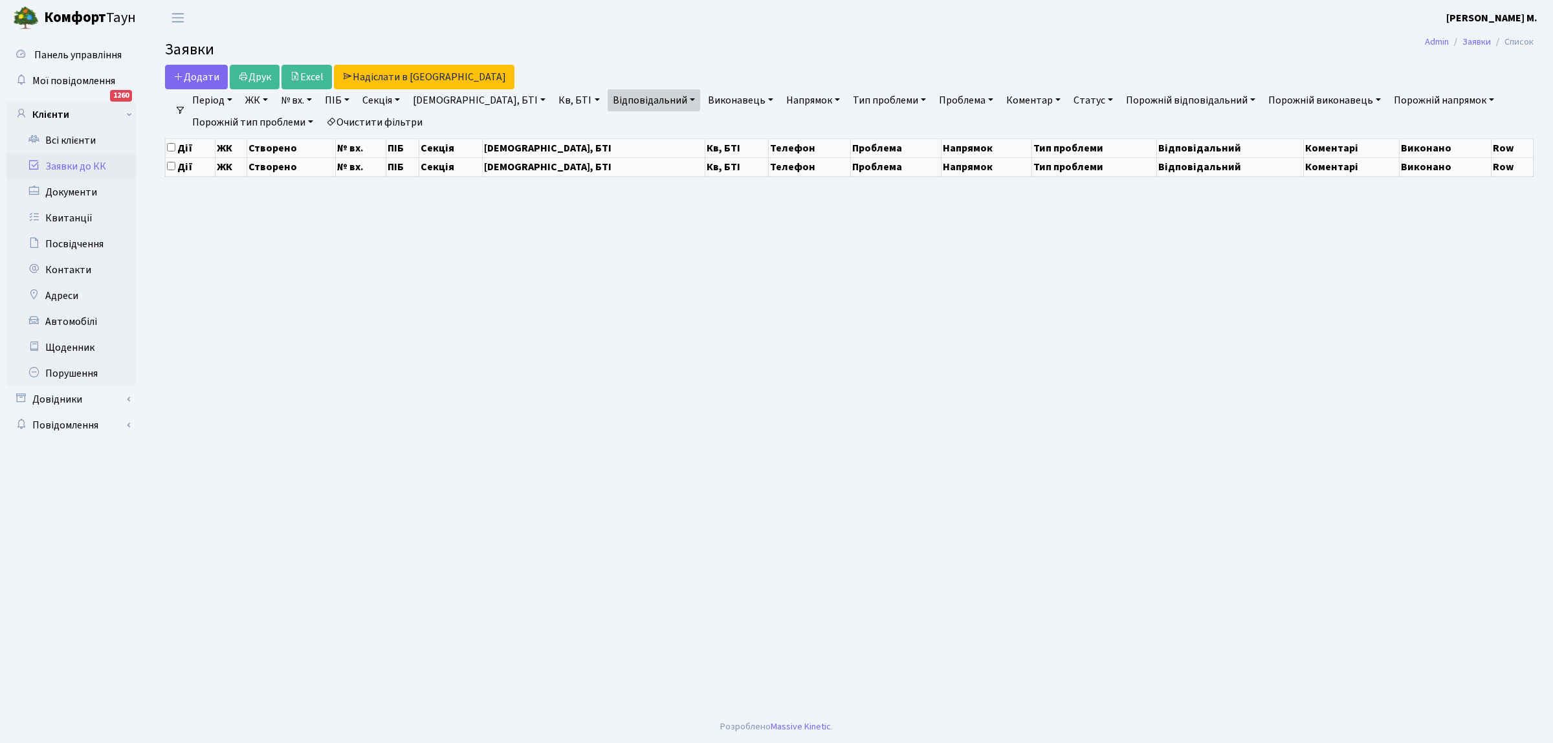
select select "25"
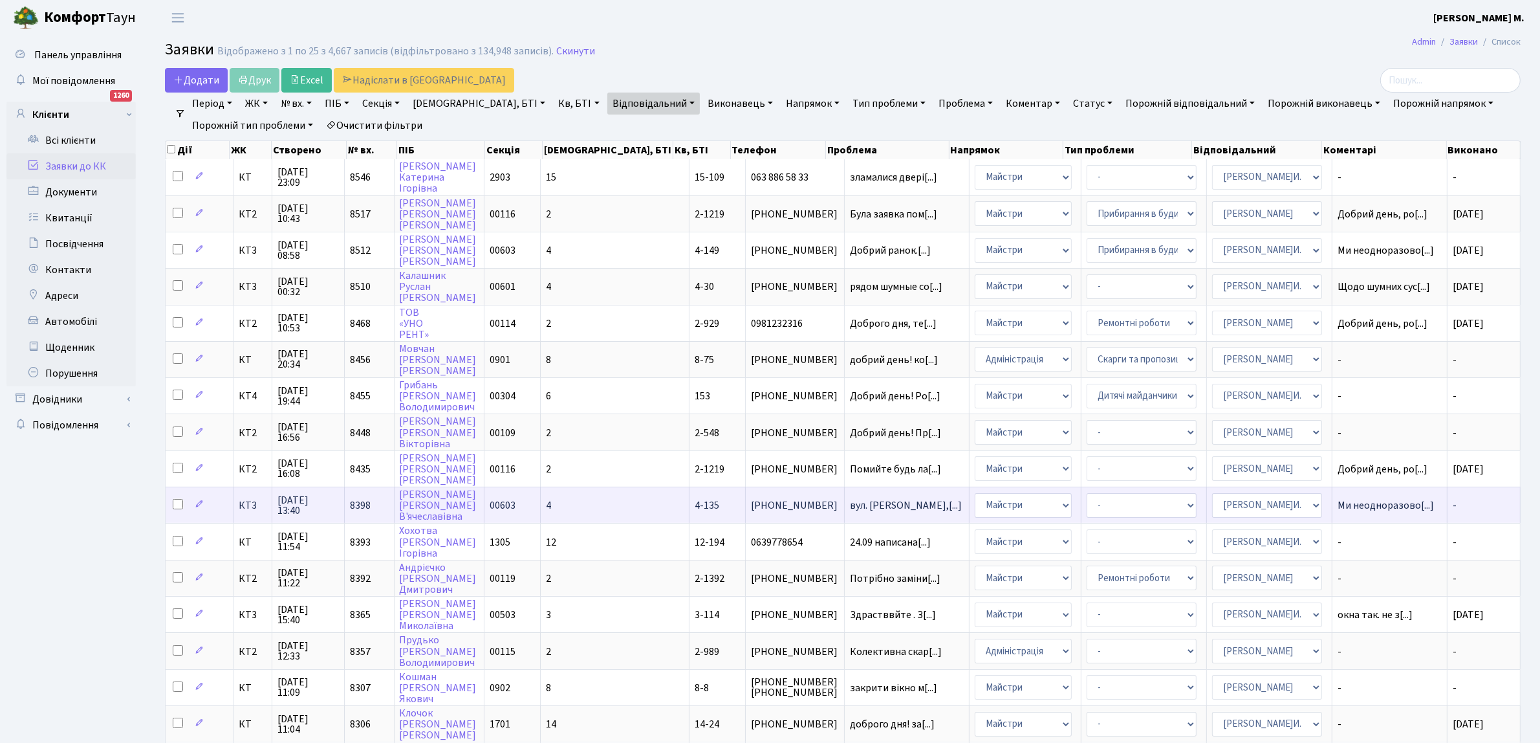
click at [1467, 497] on td "-" at bounding box center [1484, 505] width 73 height 36
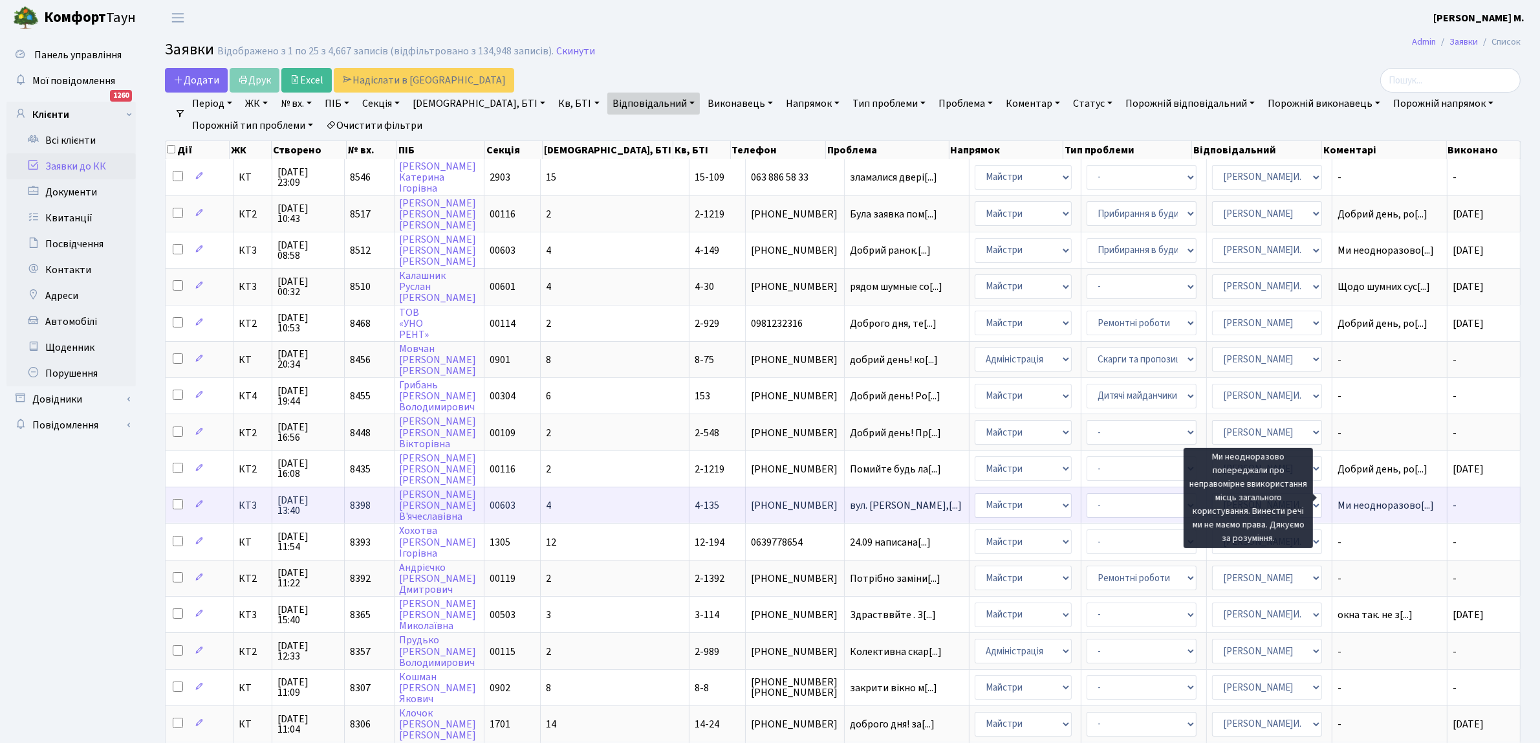
click at [1338, 498] on span "Ми неодноразово[...]" at bounding box center [1386, 505] width 96 height 14
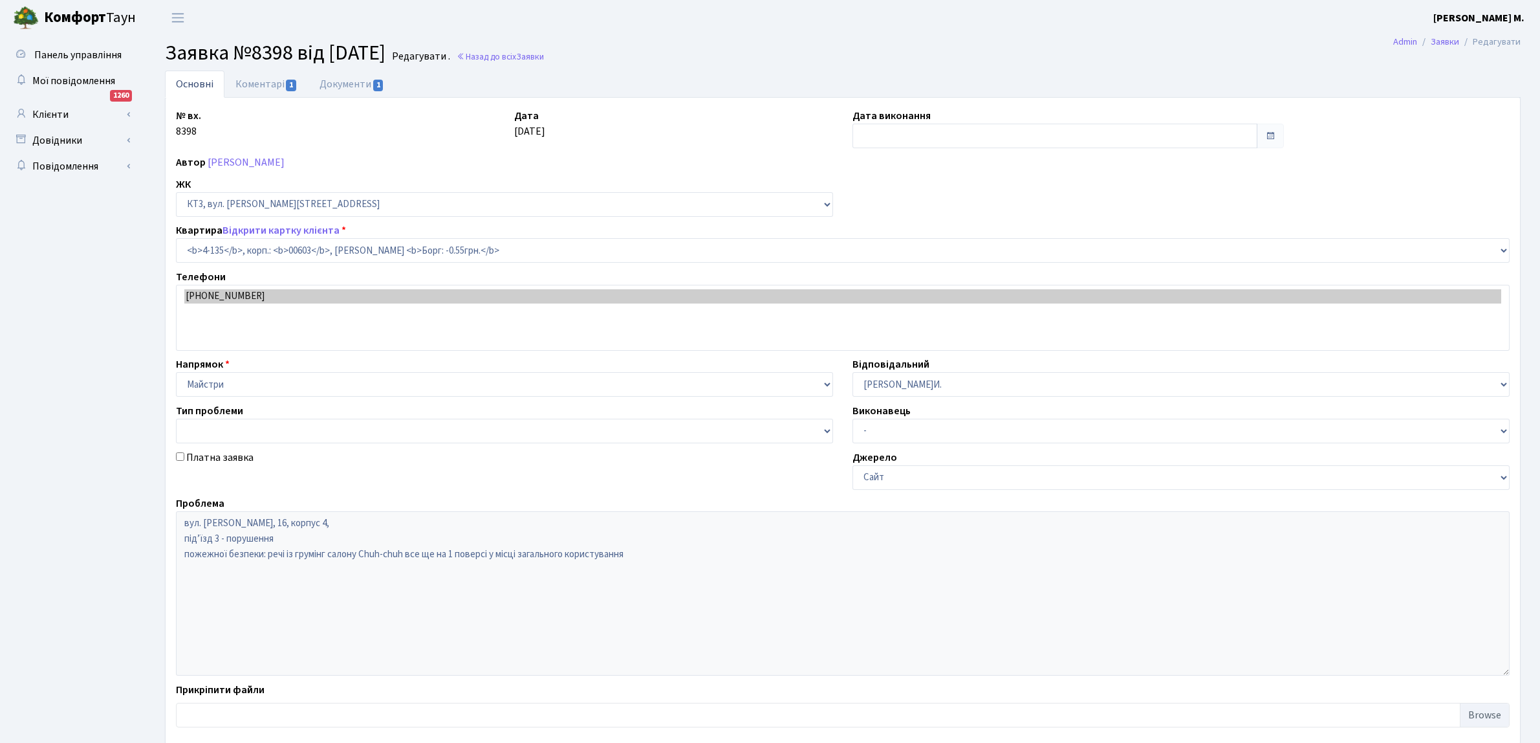
select select "16594"
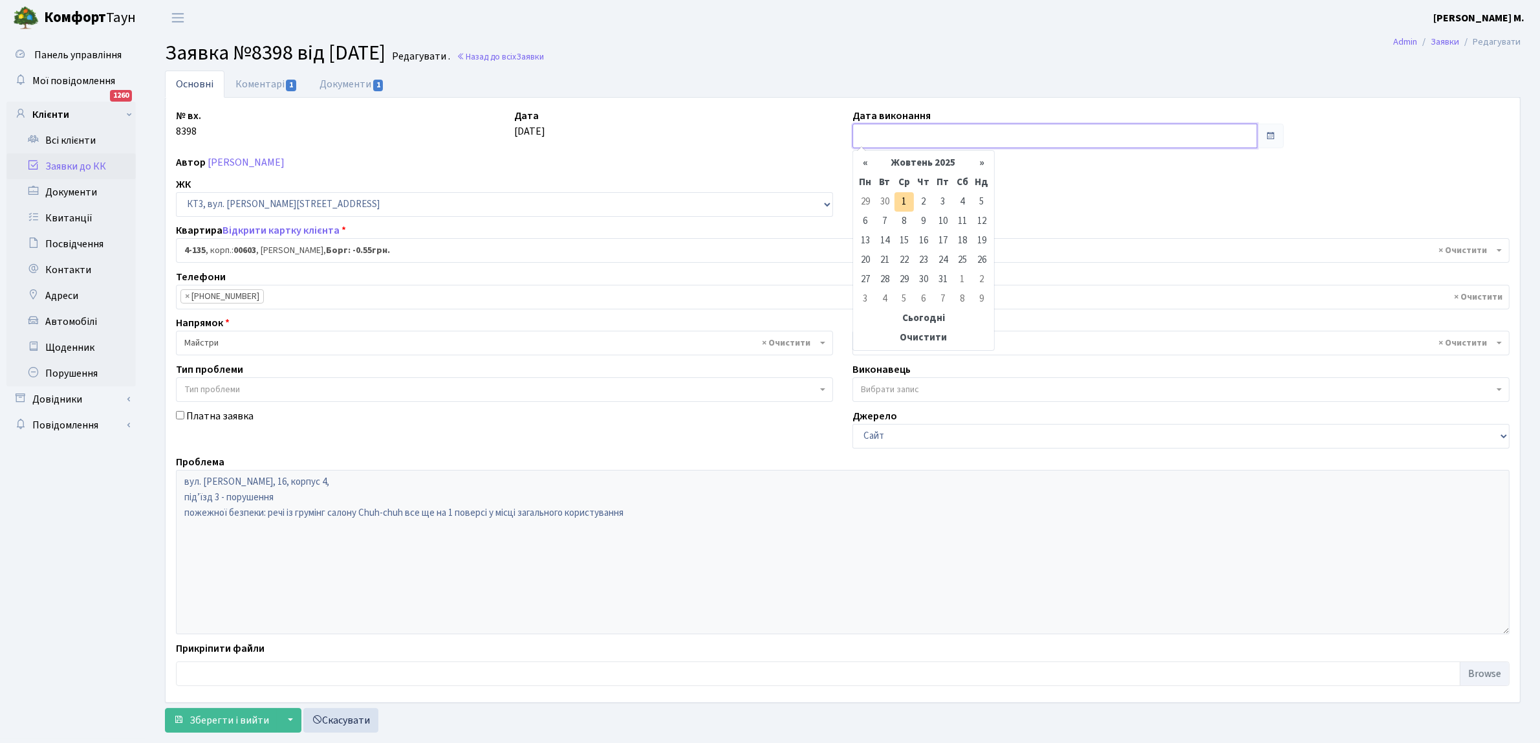
click at [908, 133] on input "text" at bounding box center [1055, 136] width 405 height 25
click at [883, 201] on td "30" at bounding box center [884, 201] width 19 height 19
type input "[DATE]"
drag, startPoint x: 228, startPoint y: 720, endPoint x: 245, endPoint y: 689, distance: 35.0
click at [233, 716] on span "Зберегти і вийти" at bounding box center [230, 720] width 80 height 14
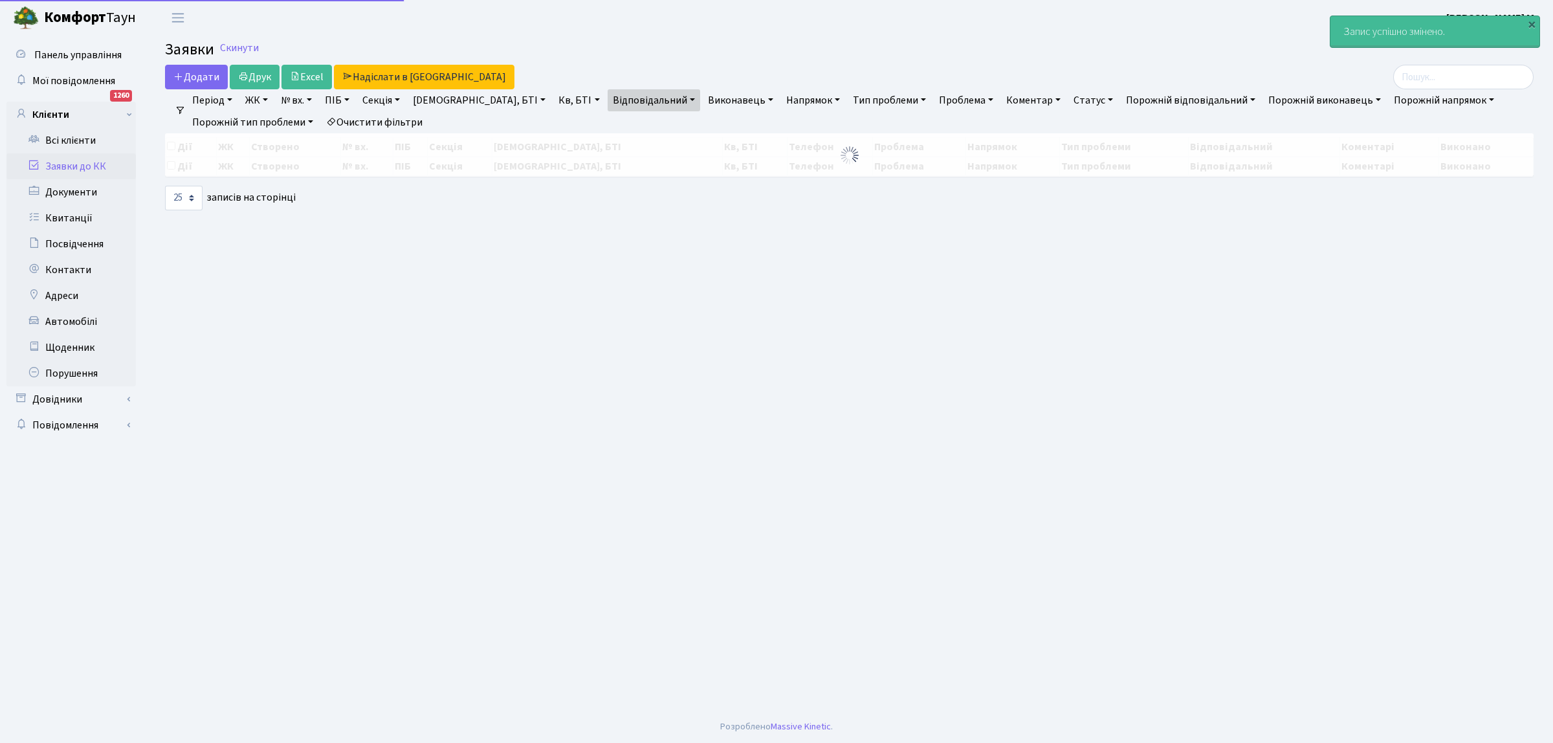
select select "25"
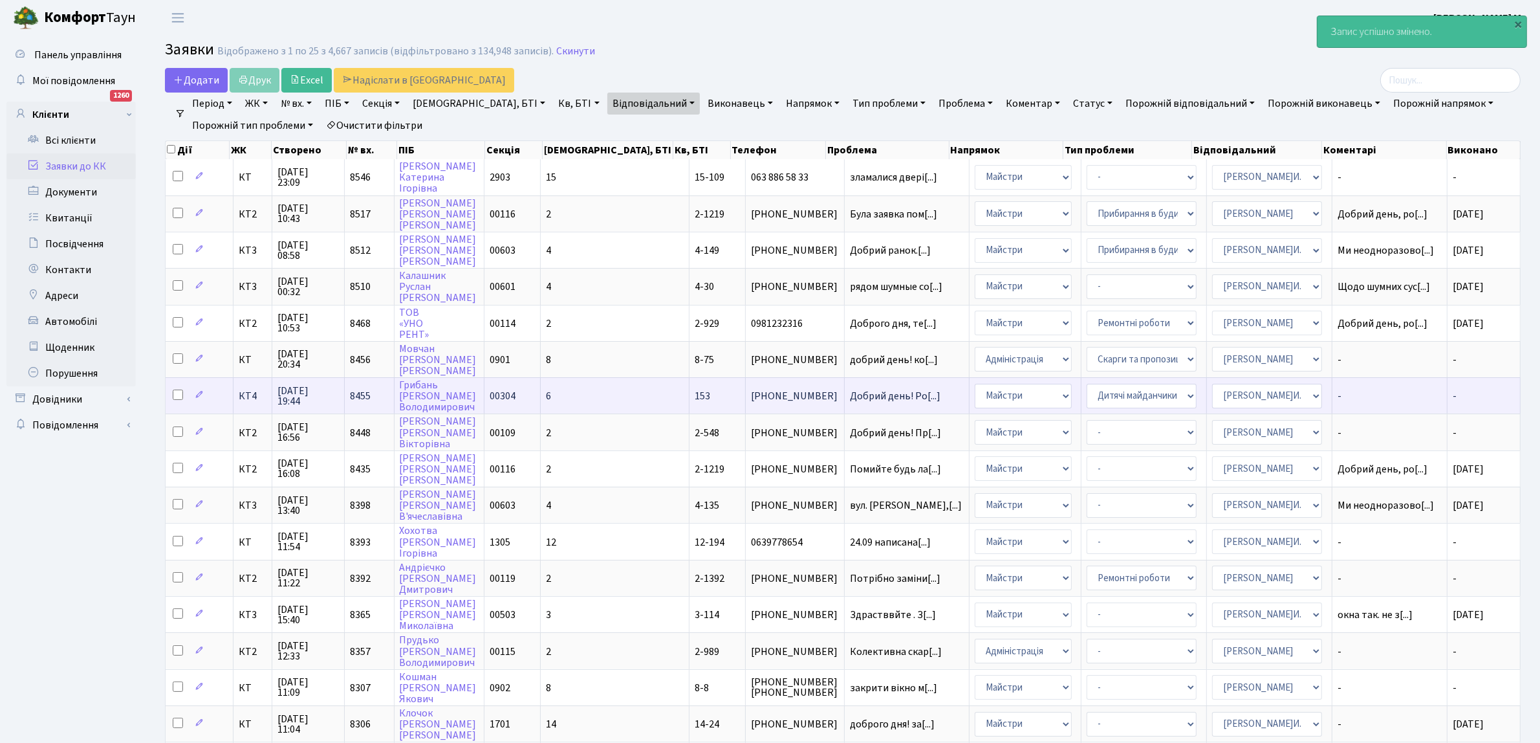
scroll to position [81, 0]
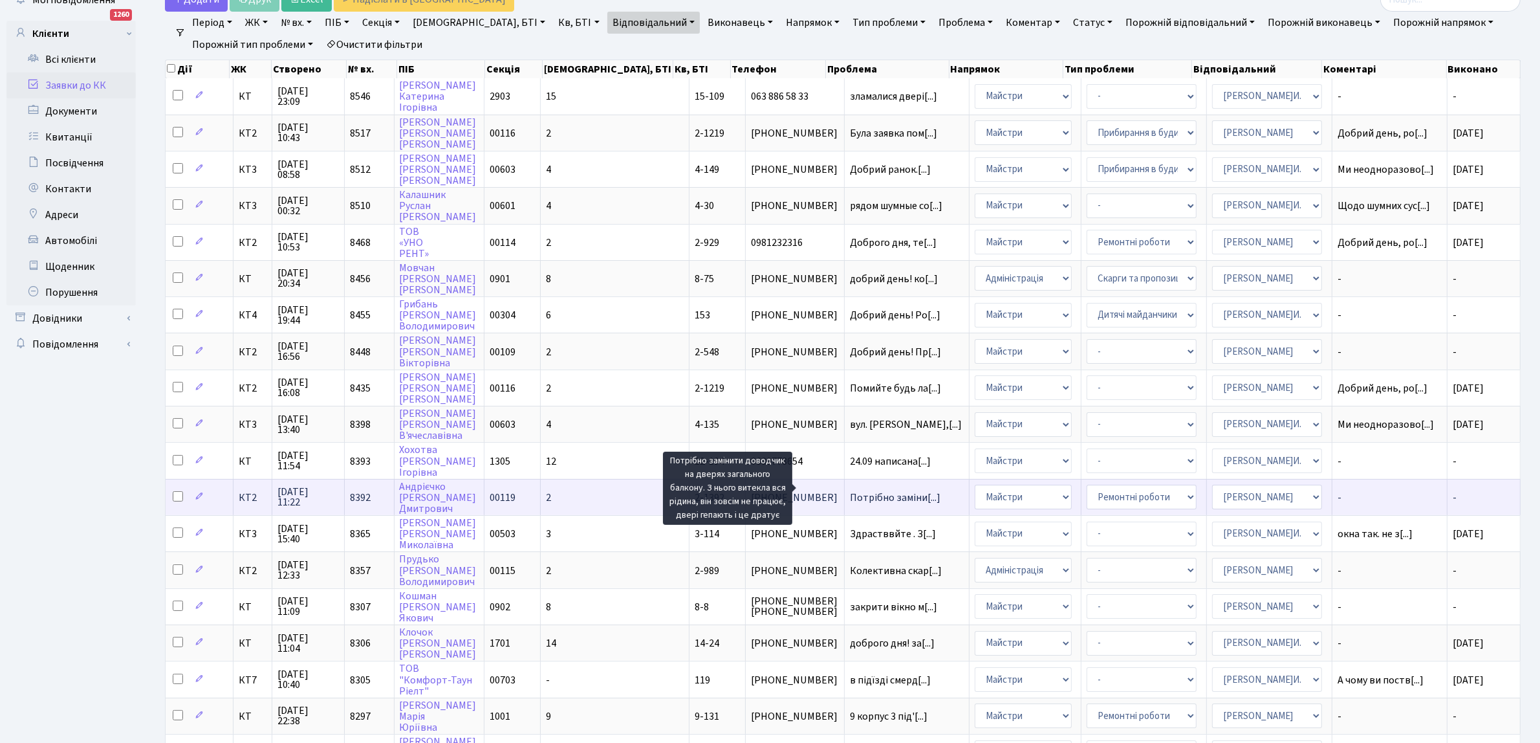
click at [871, 490] on span "Потрібно заміни[...]" at bounding box center [895, 497] width 91 height 14
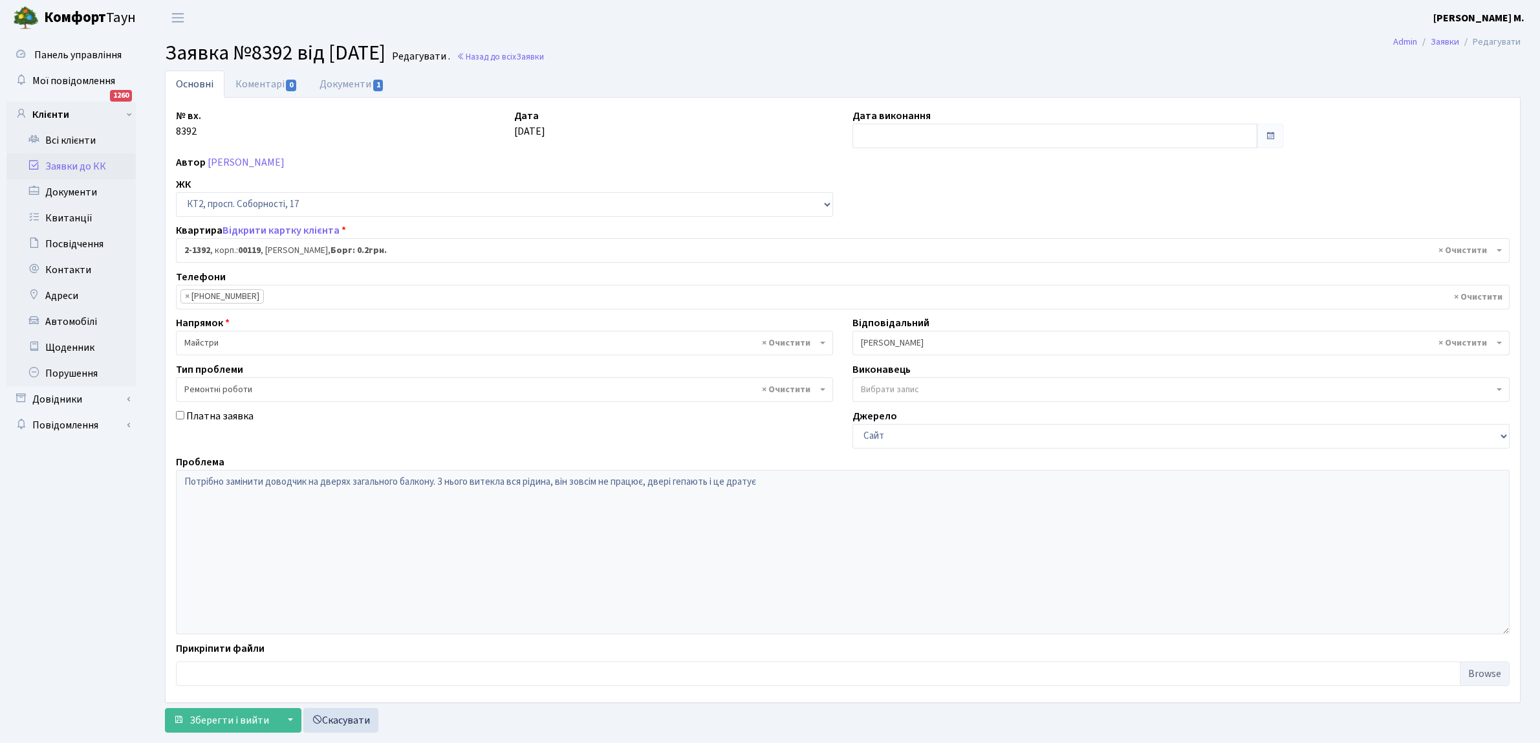
select select "13007"
select select "62"
click at [375, 80] on span "1" at bounding box center [378, 86] width 10 height 12
select select "25"
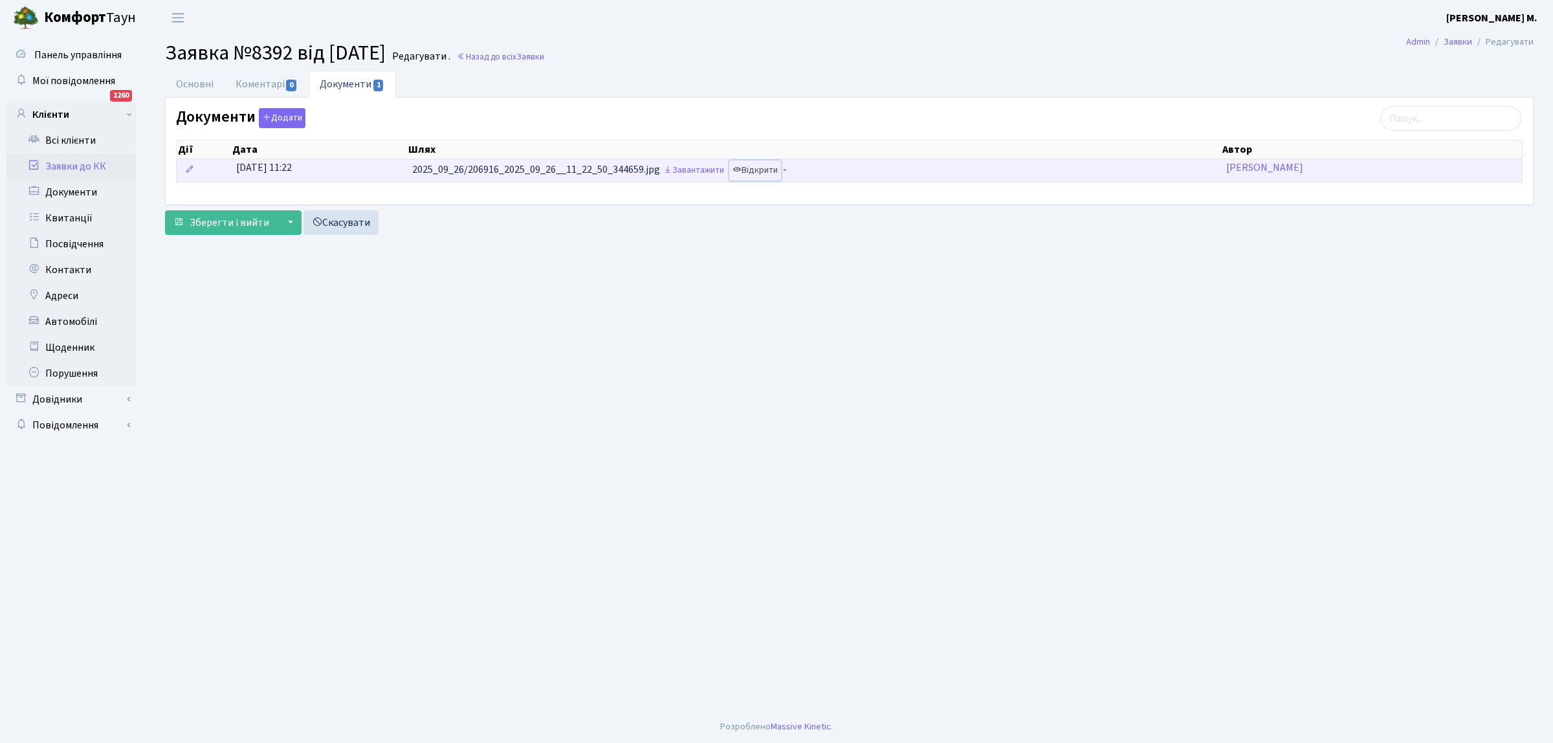
click at [756, 169] on link "Відкрити" at bounding box center [755, 170] width 52 height 20
